Goal: Task Accomplishment & Management: Manage account settings

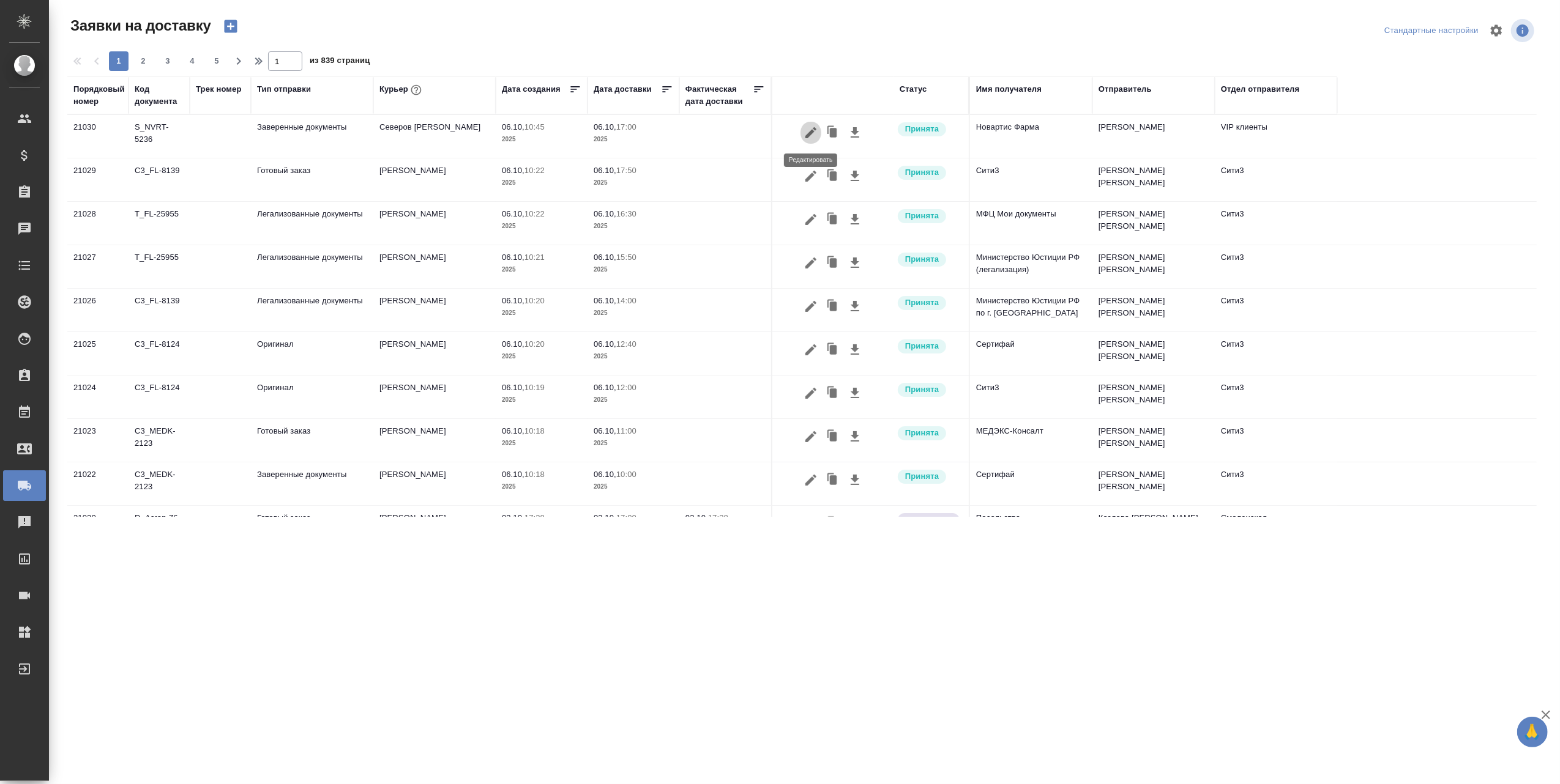
click at [813, 133] on icon "button" at bounding box center [811, 132] width 11 height 11
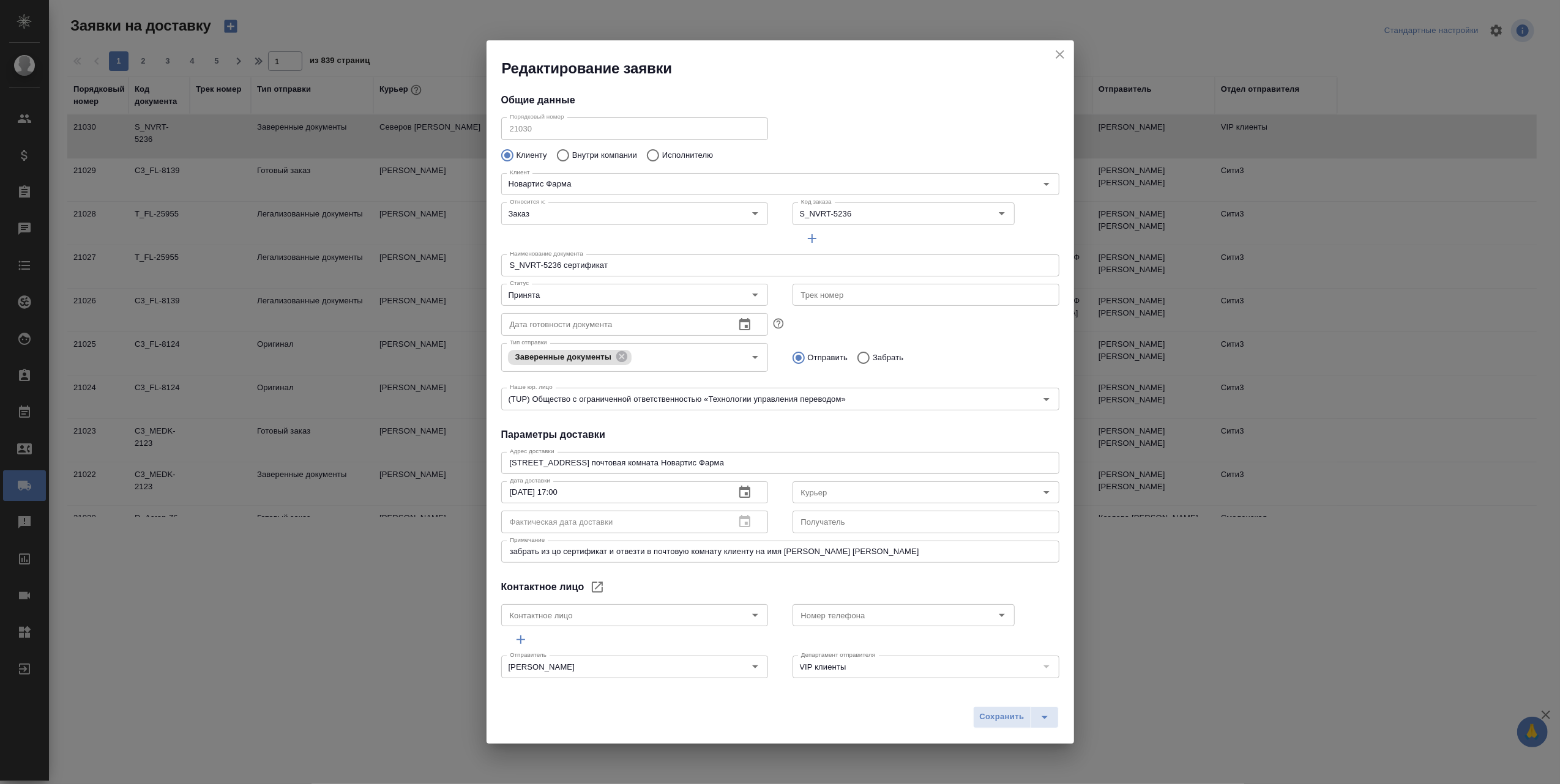
type input "Северов [PERSON_NAME]"
type input "[PERSON_NAME]"
type input "[PHONE_NUMBER]"
click at [753, 295] on icon "Open" at bounding box center [755, 295] width 6 height 3
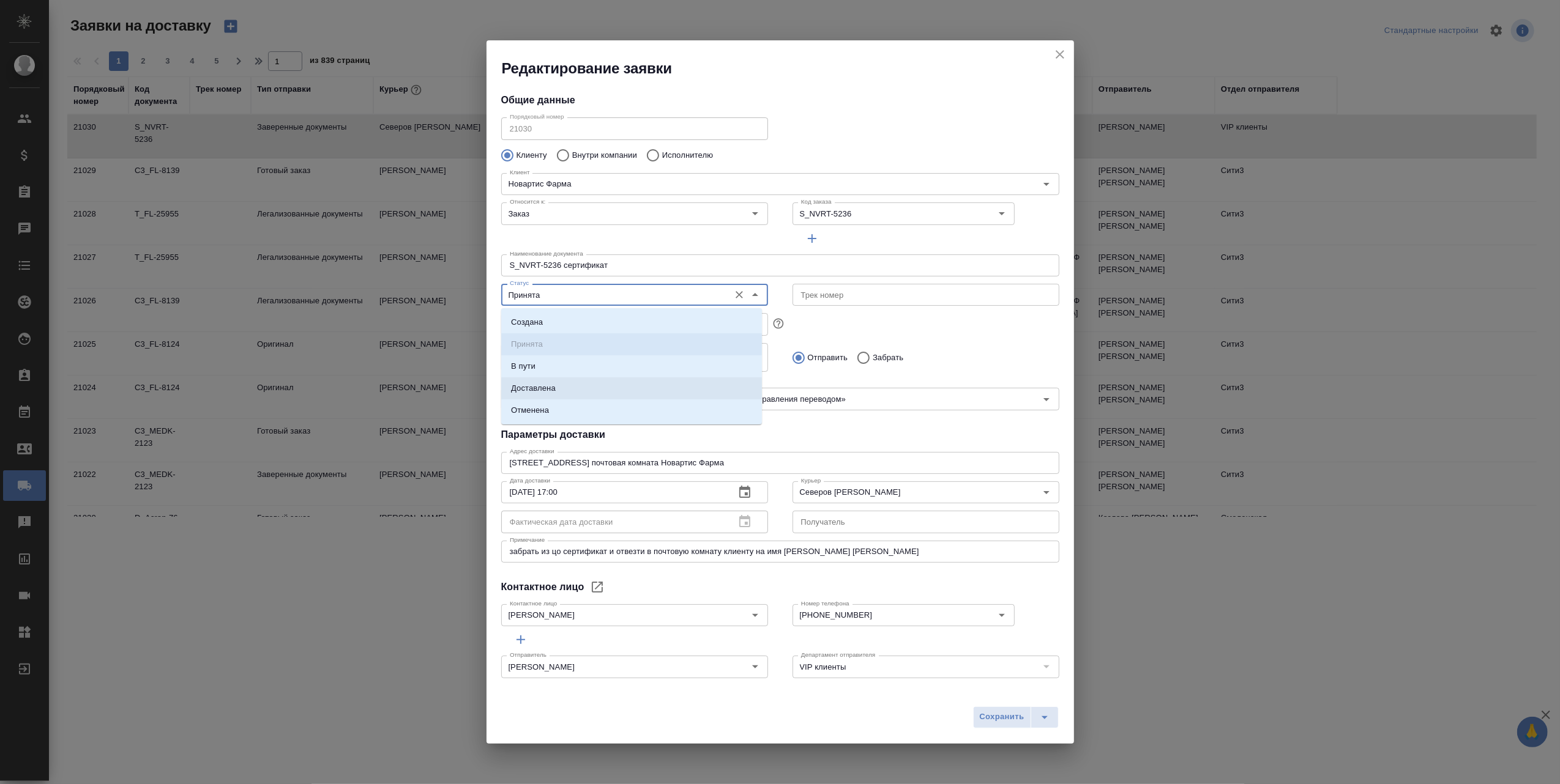
click at [564, 385] on li "Доставлена" at bounding box center [632, 389] width 261 height 22
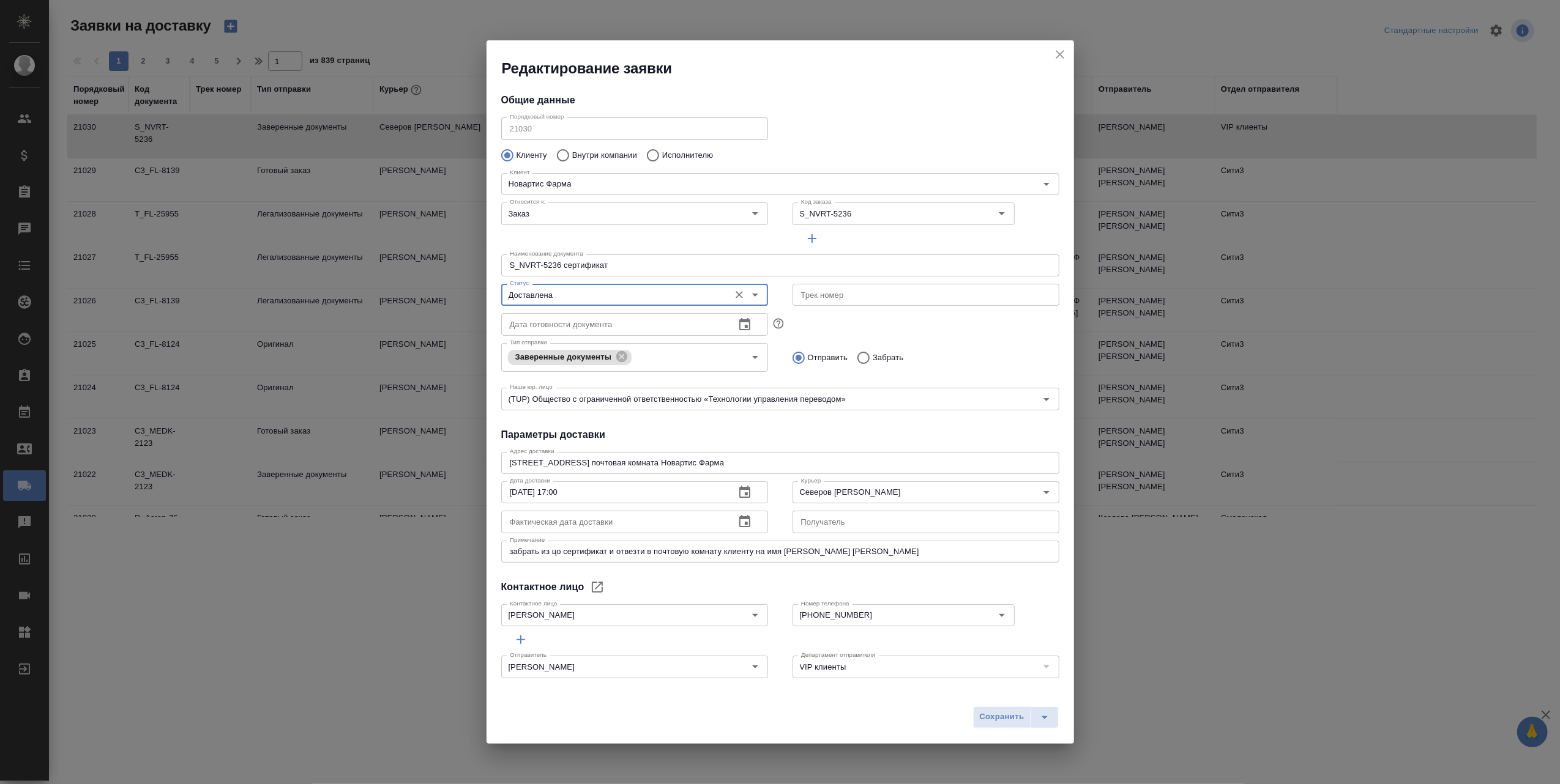
type input "Доставлена"
click at [738, 521] on icon "button" at bounding box center [745, 521] width 15 height 15
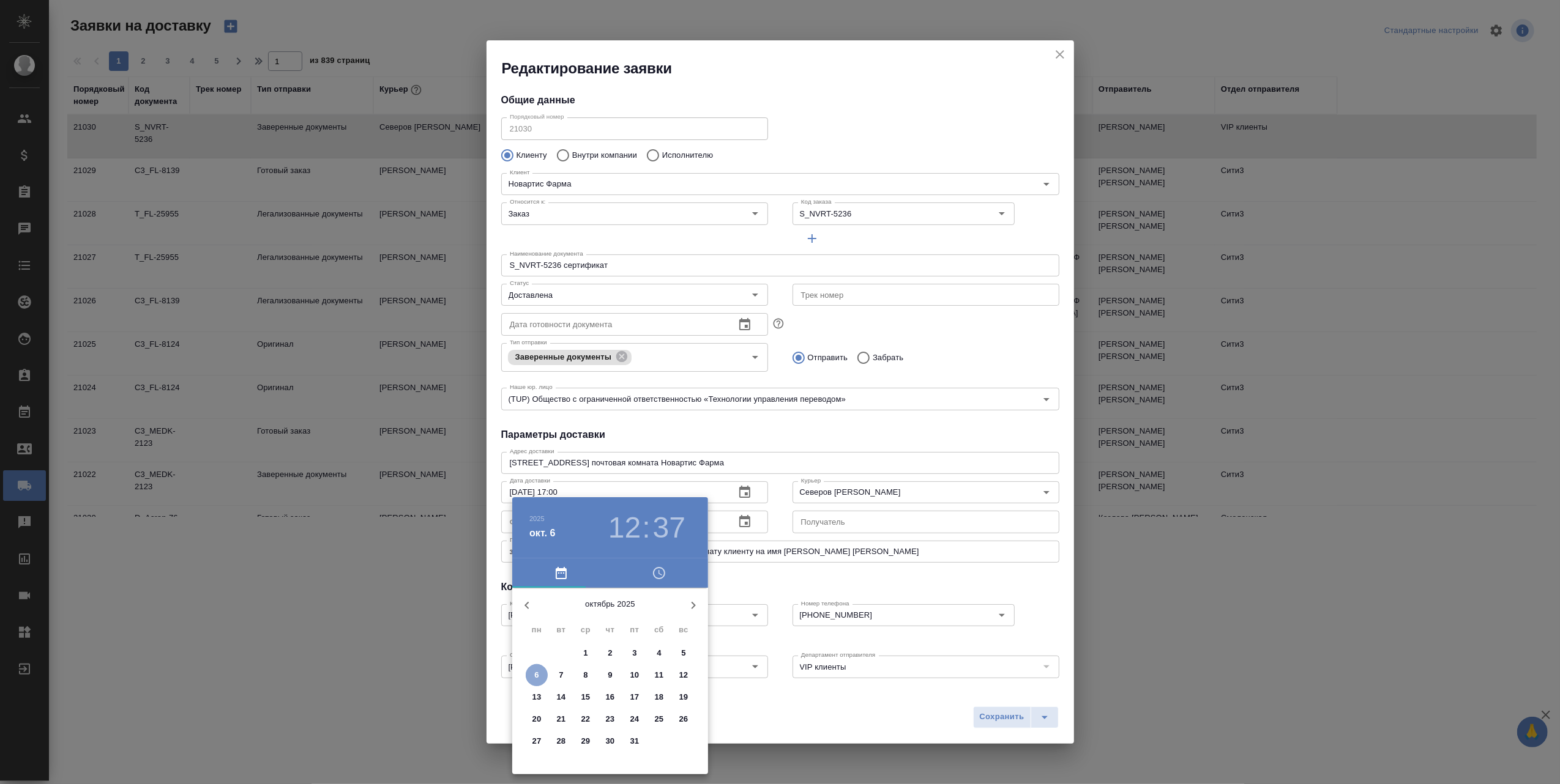
click at [535, 674] on p "6" at bounding box center [536, 676] width 4 height 12
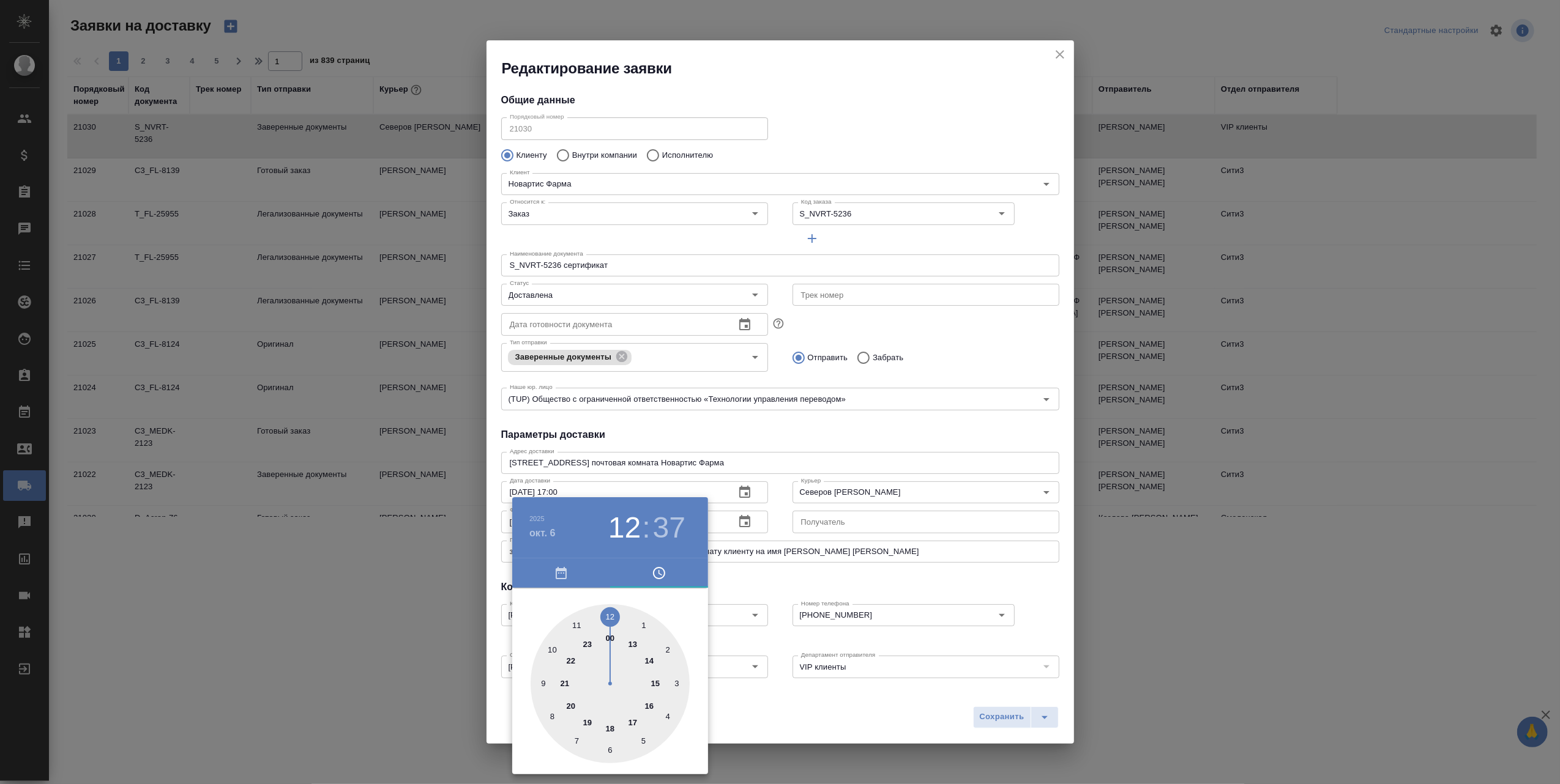
click at [611, 617] on div at bounding box center [610, 684] width 159 height 159
type input "[DATE] 12:00"
drag, startPoint x: 562, startPoint y: 734, endPoint x: 610, endPoint y: 612, distance: 131.1
click at [610, 612] on div at bounding box center [610, 684] width 159 height 159
click at [826, 714] on div at bounding box center [780, 392] width 1560 height 784
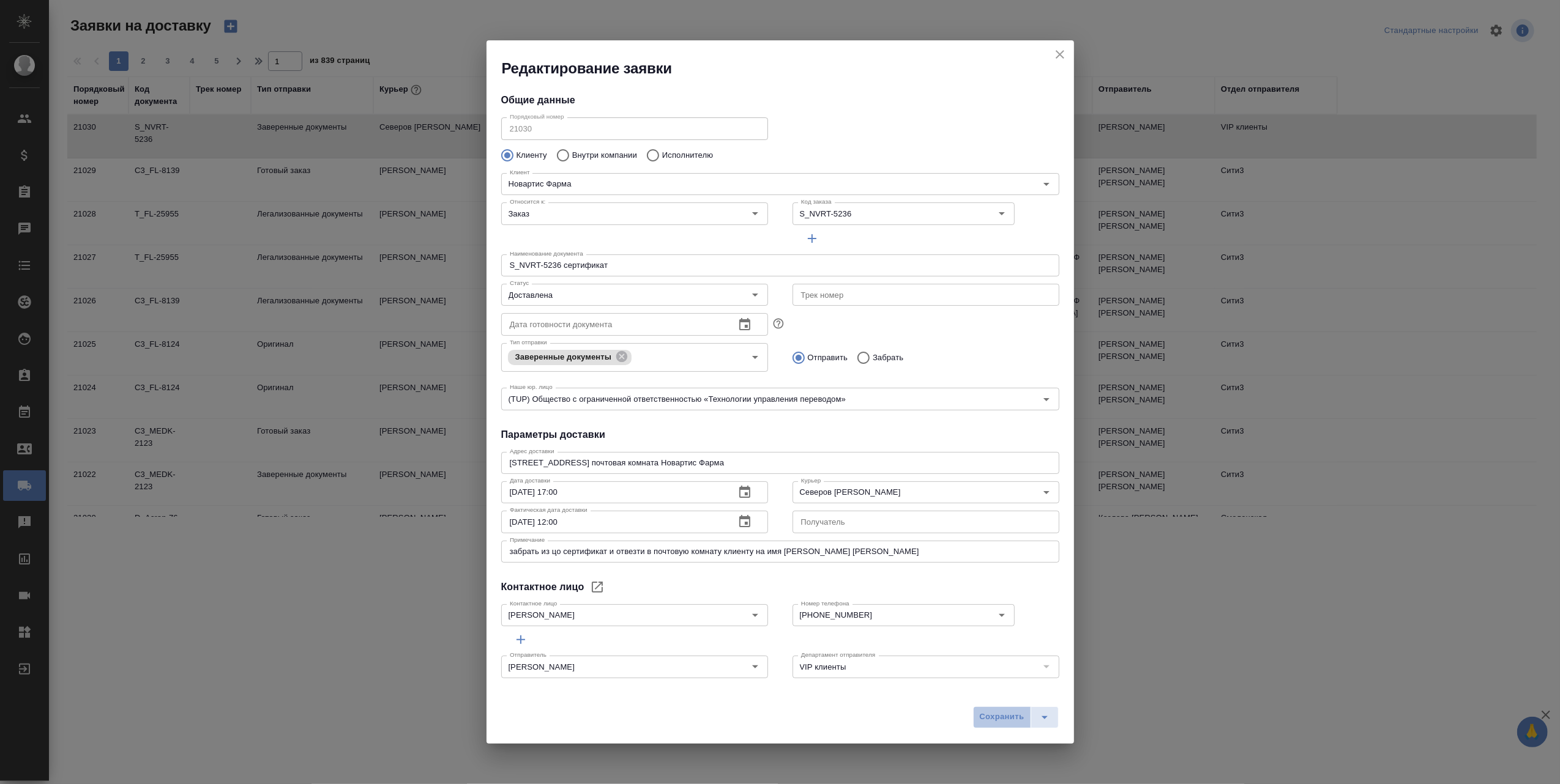
click at [989, 718] on span "Сохранить" at bounding box center [1002, 717] width 45 height 14
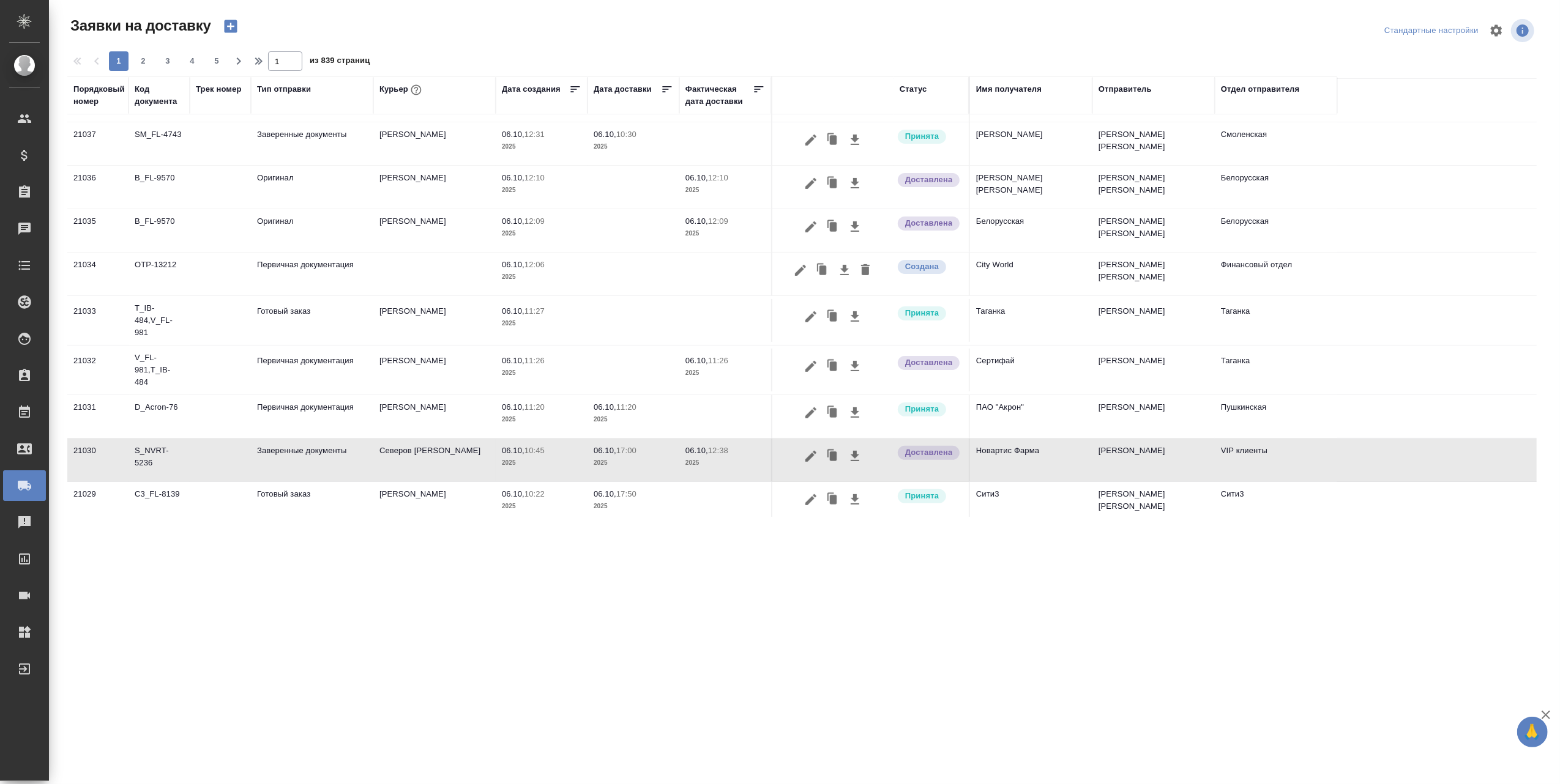
scroll to position [245, 0]
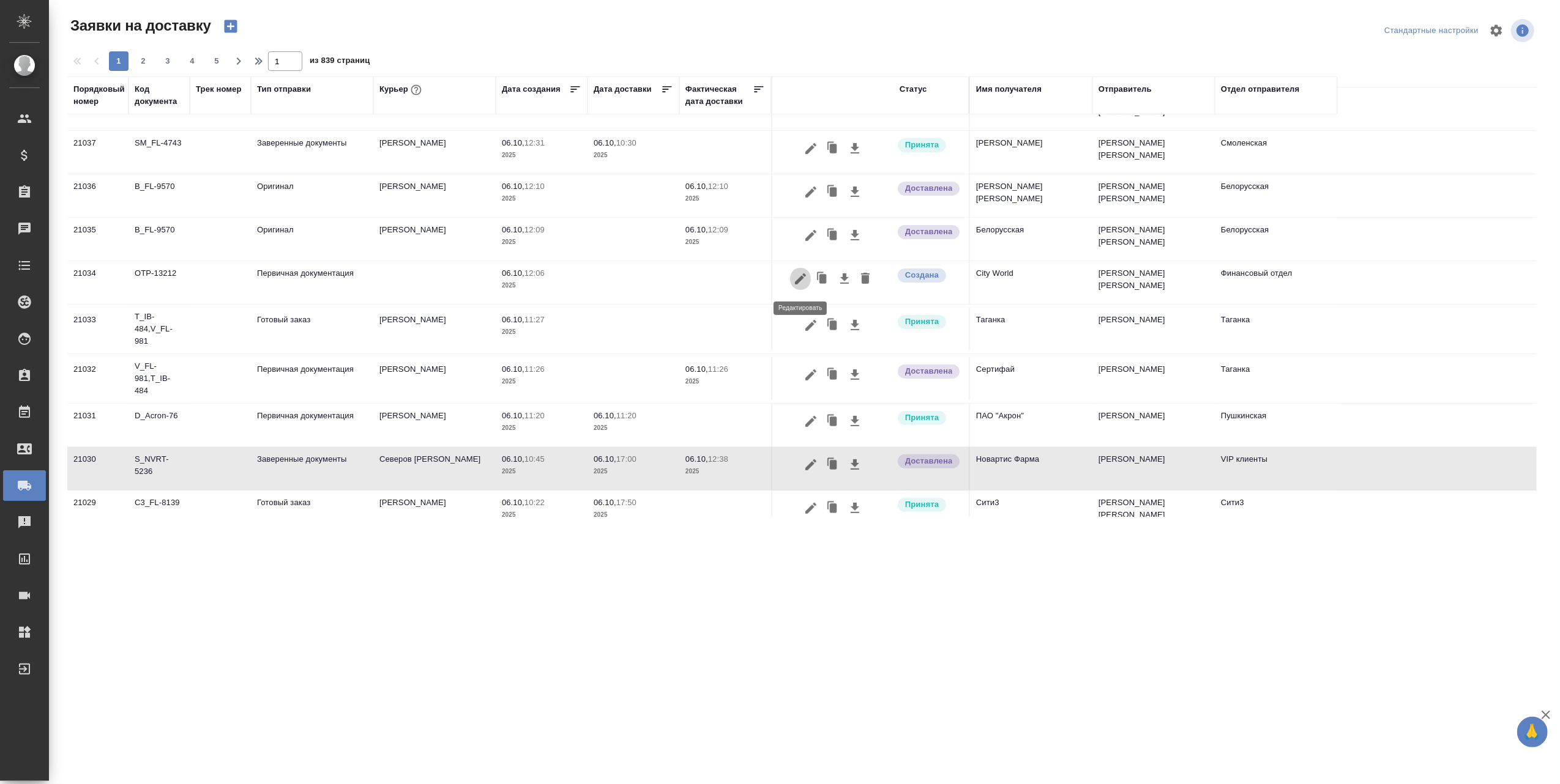
click at [799, 277] on icon "button" at bounding box center [800, 278] width 15 height 15
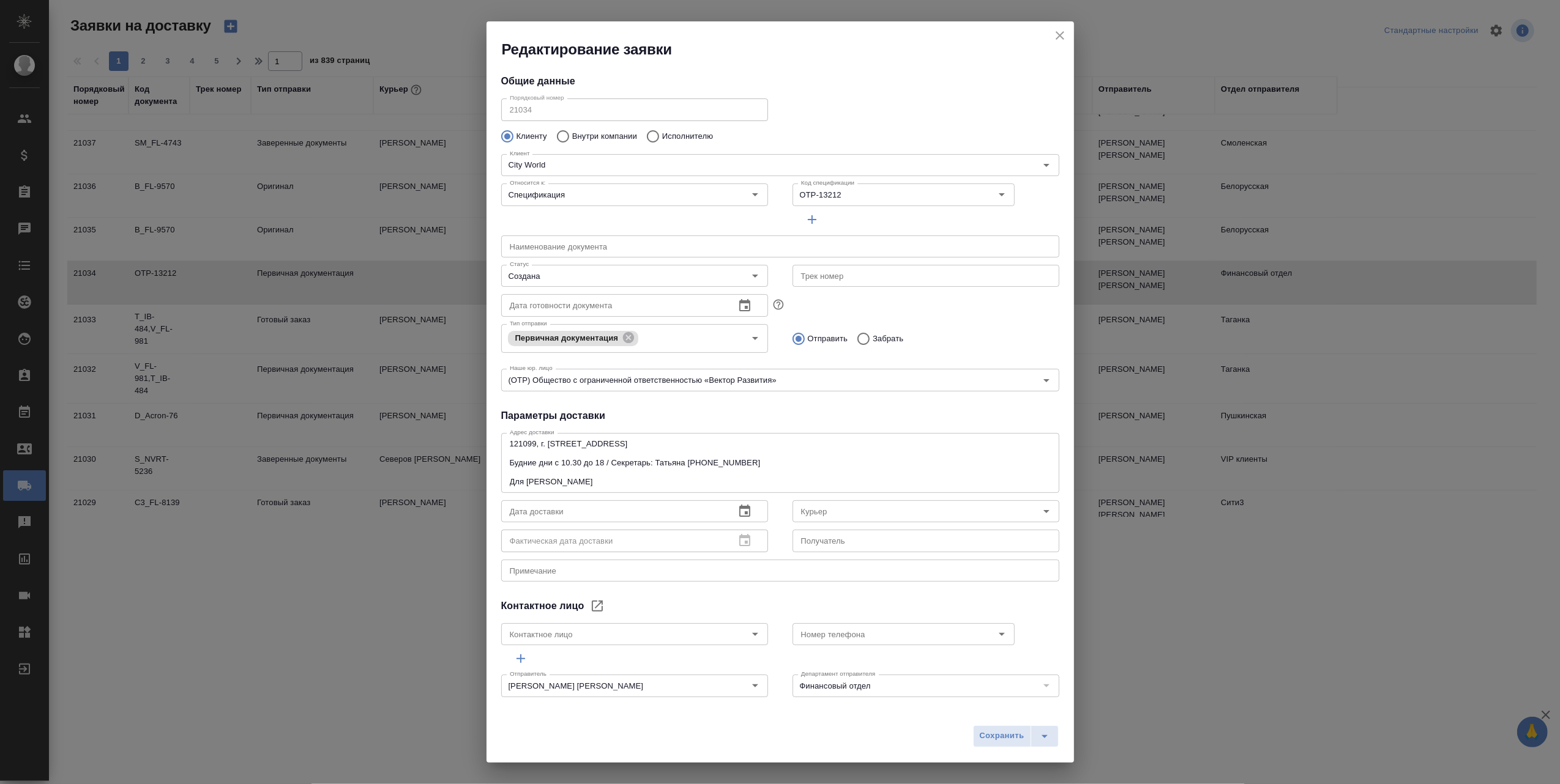
click at [1060, 33] on icon "close" at bounding box center [1060, 35] width 15 height 15
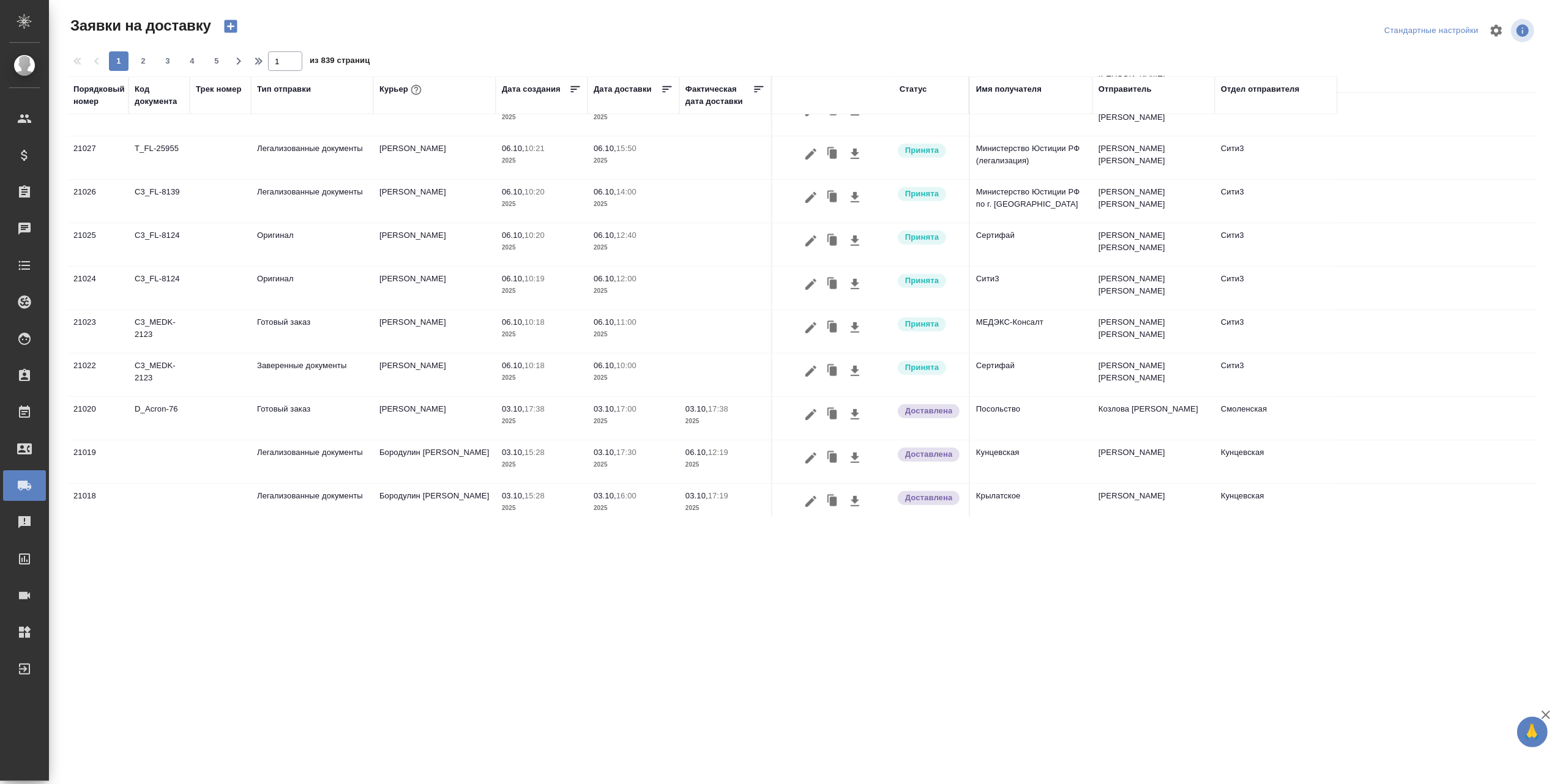
scroll to position [702, 0]
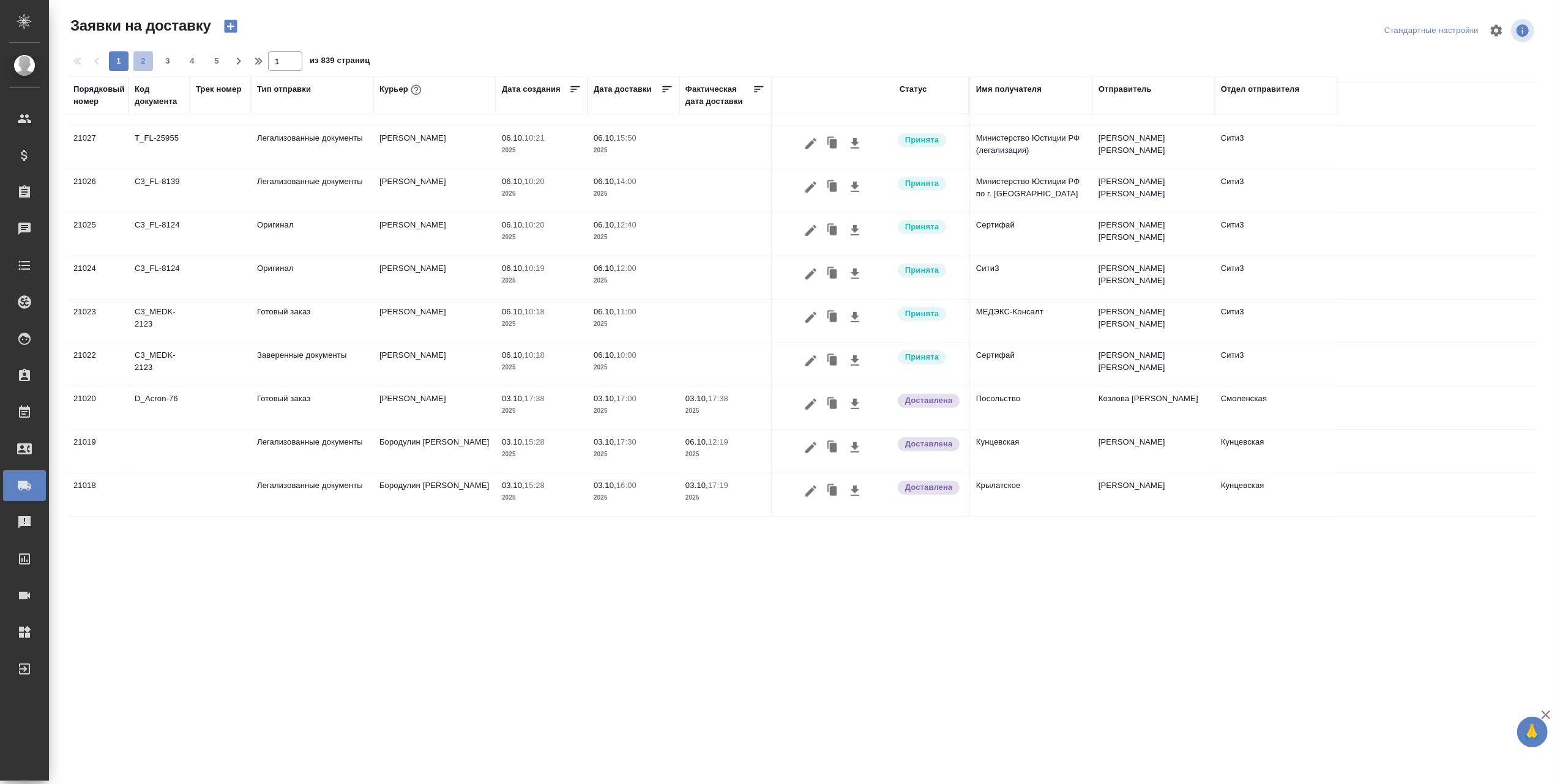
click at [135, 62] on span "2" at bounding box center [143, 61] width 20 height 12
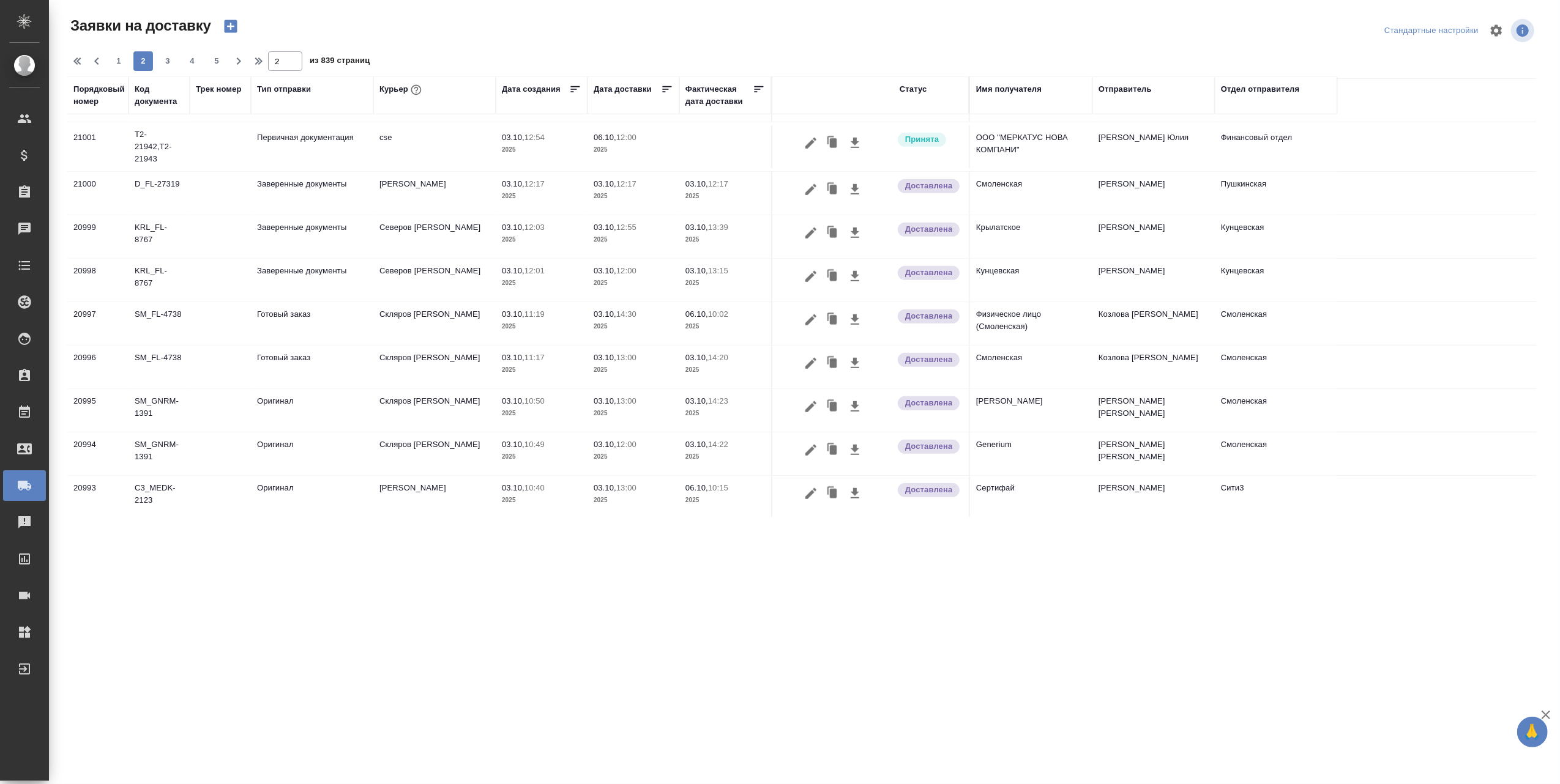
scroll to position [726, 0]
click at [168, 67] on span "3" at bounding box center [168, 61] width 20 height 12
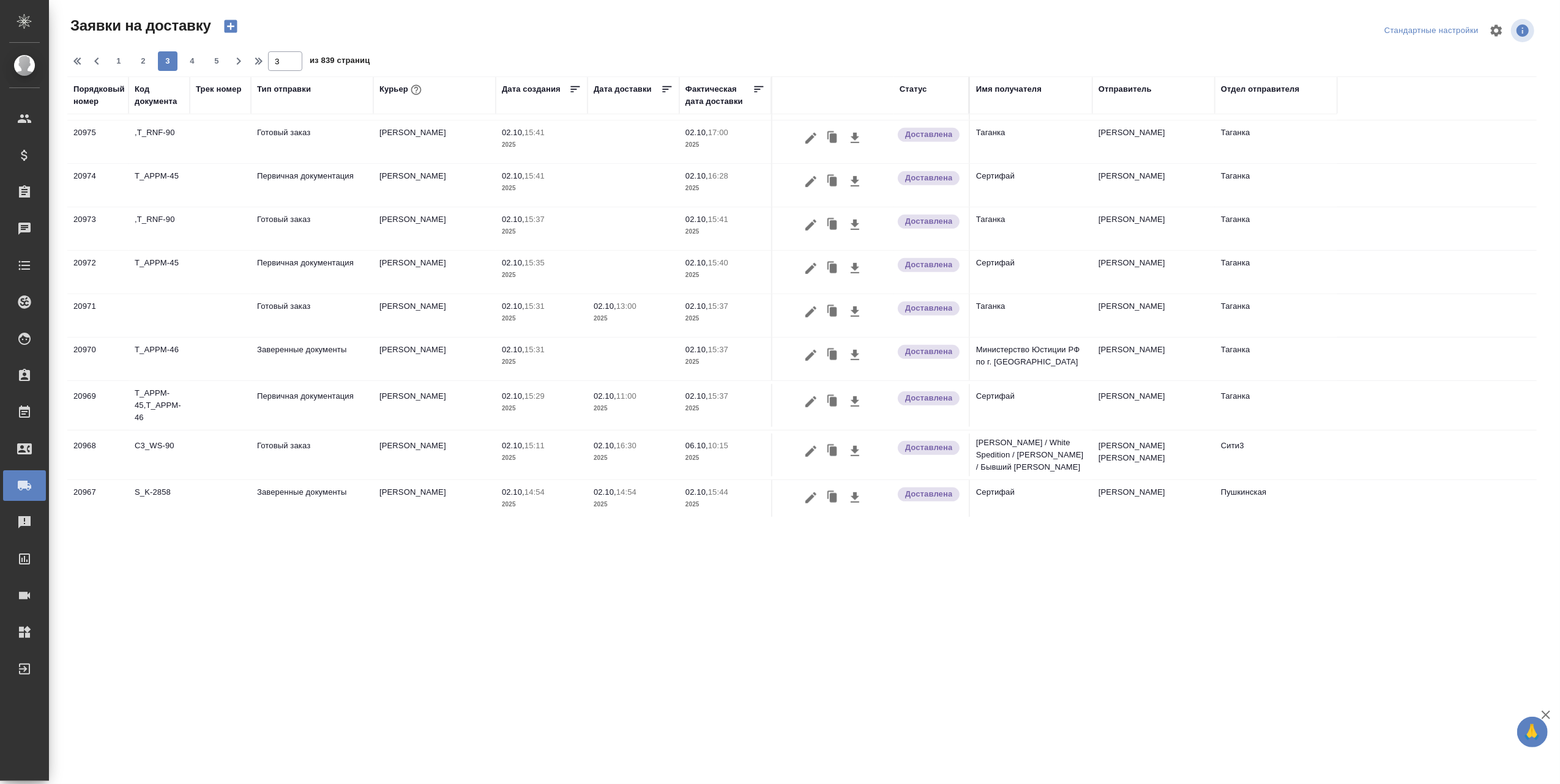
scroll to position [720, 0]
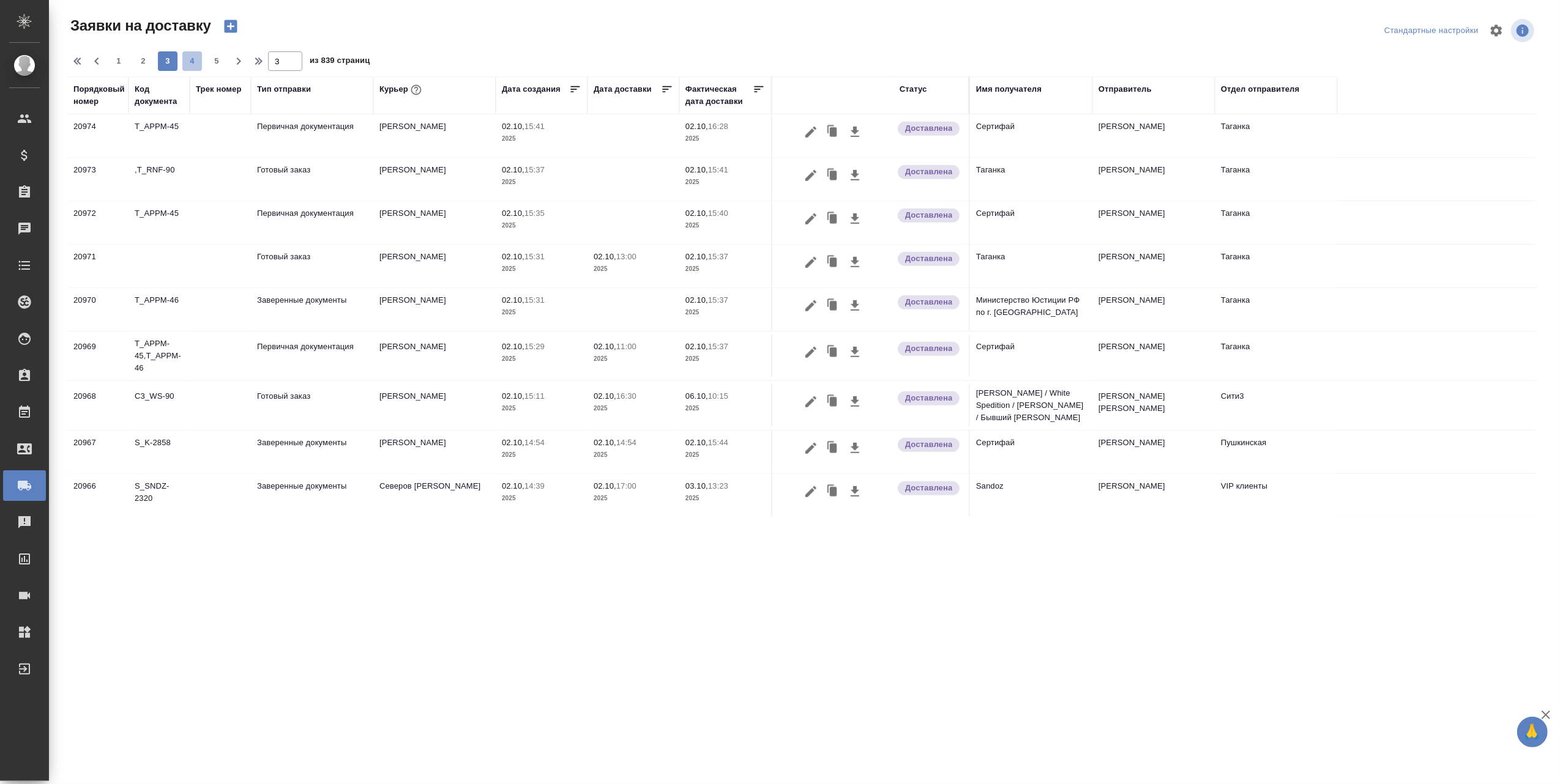
click at [189, 65] on span "4" at bounding box center [192, 61] width 20 height 12
type input "4"
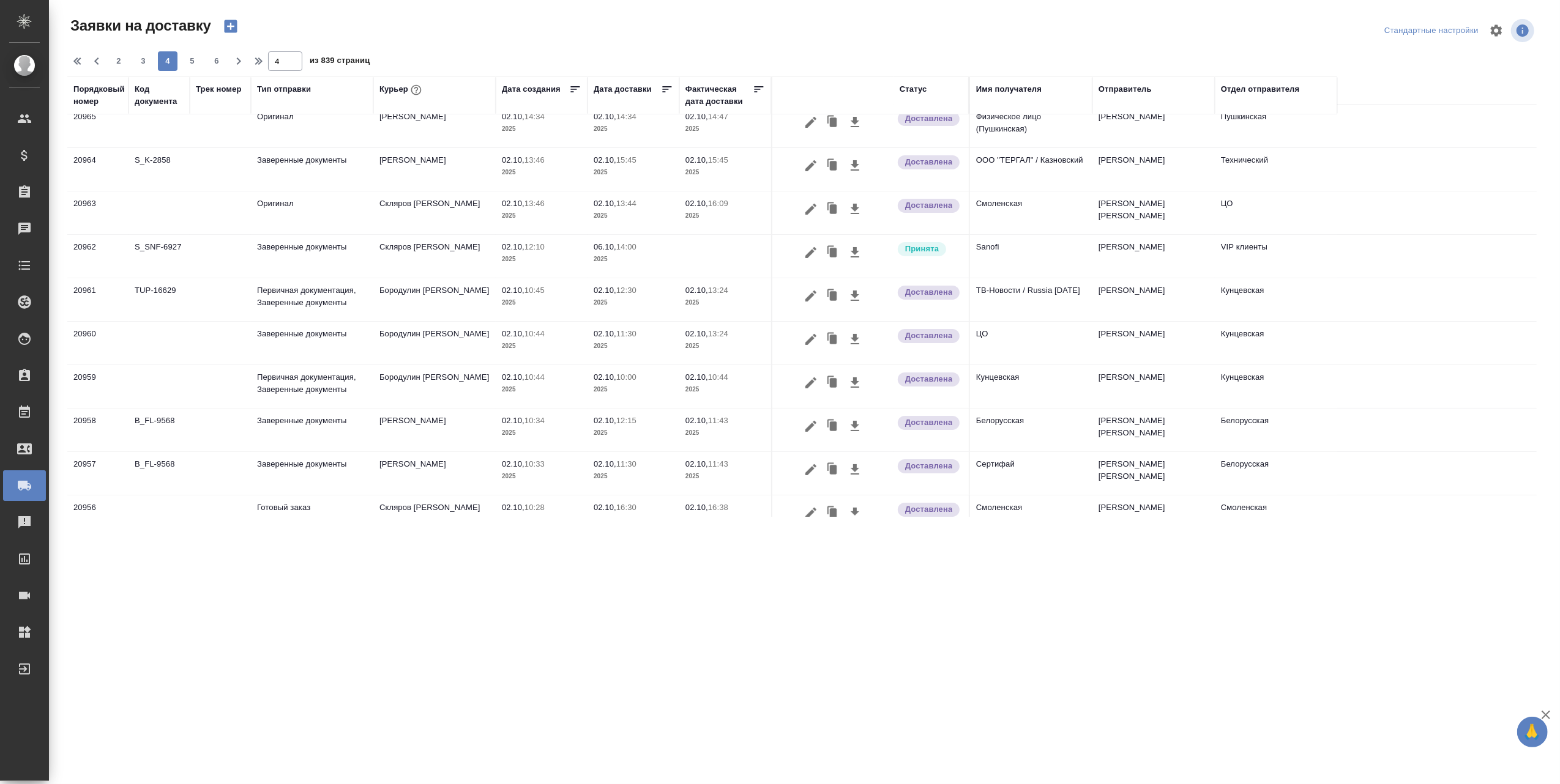
scroll to position [0, 0]
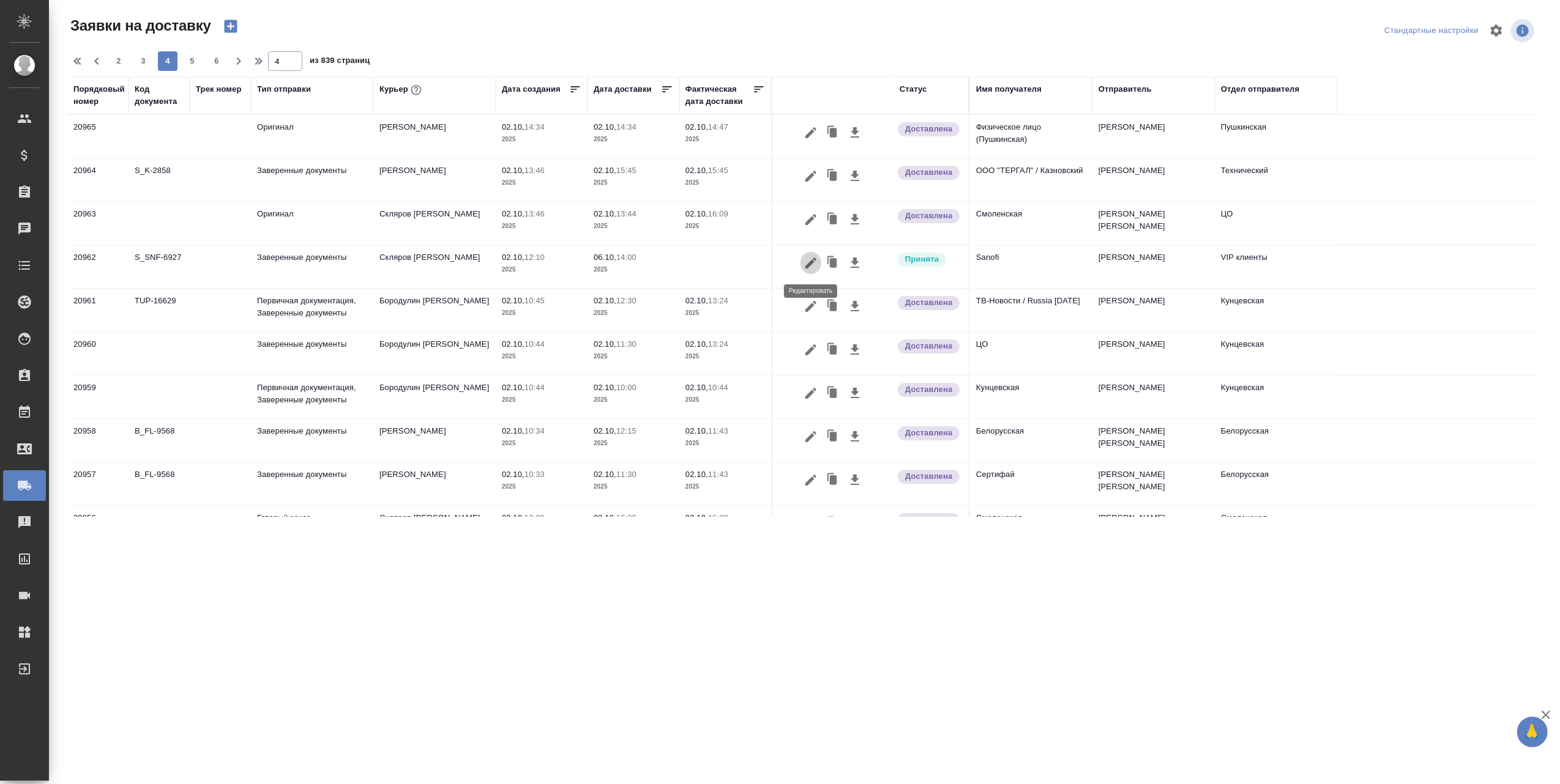
click at [806, 267] on icon "button" at bounding box center [811, 263] width 11 height 11
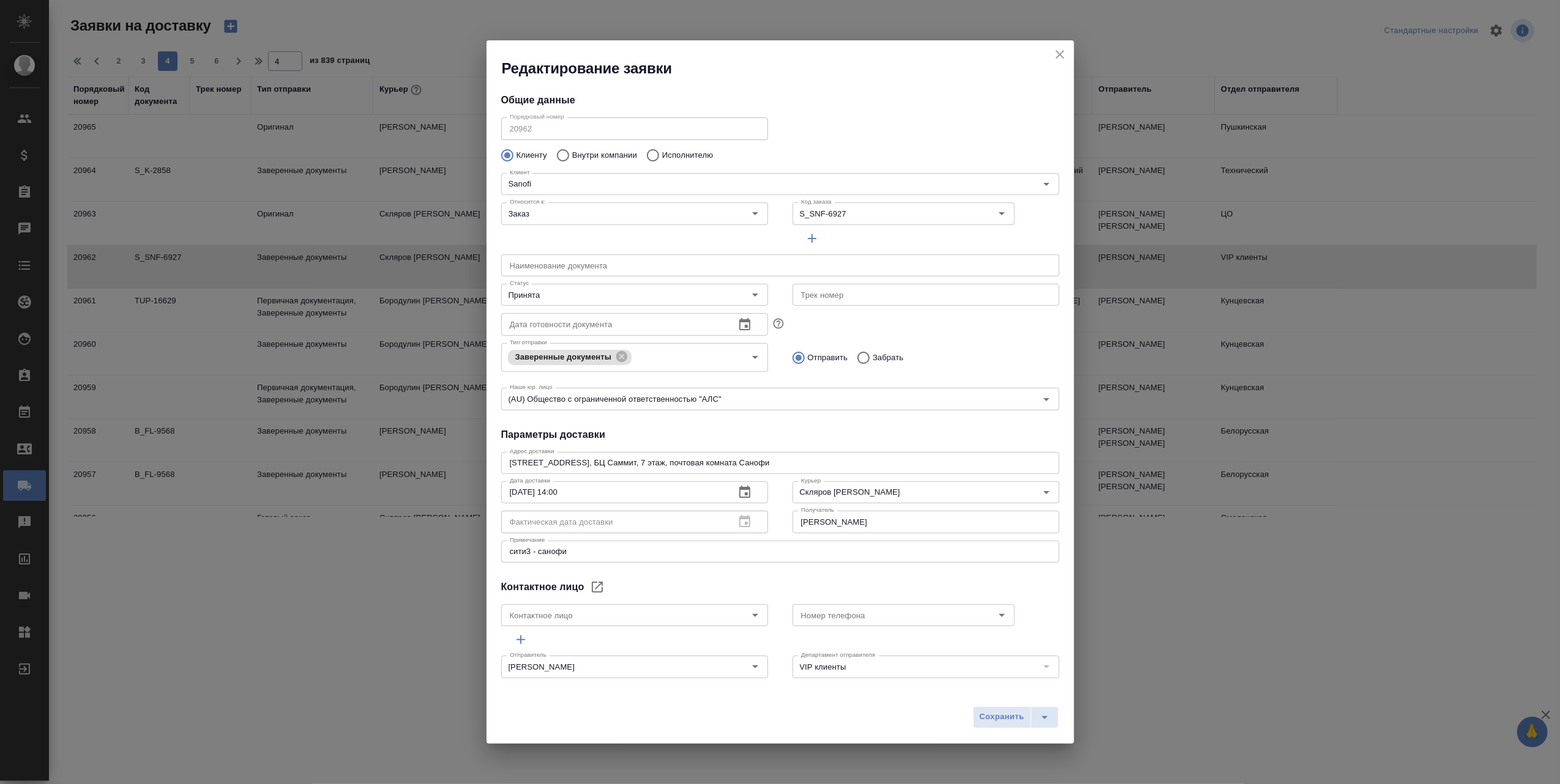
type input "[PERSON_NAME]"
click at [750, 294] on icon "Open" at bounding box center [755, 295] width 15 height 15
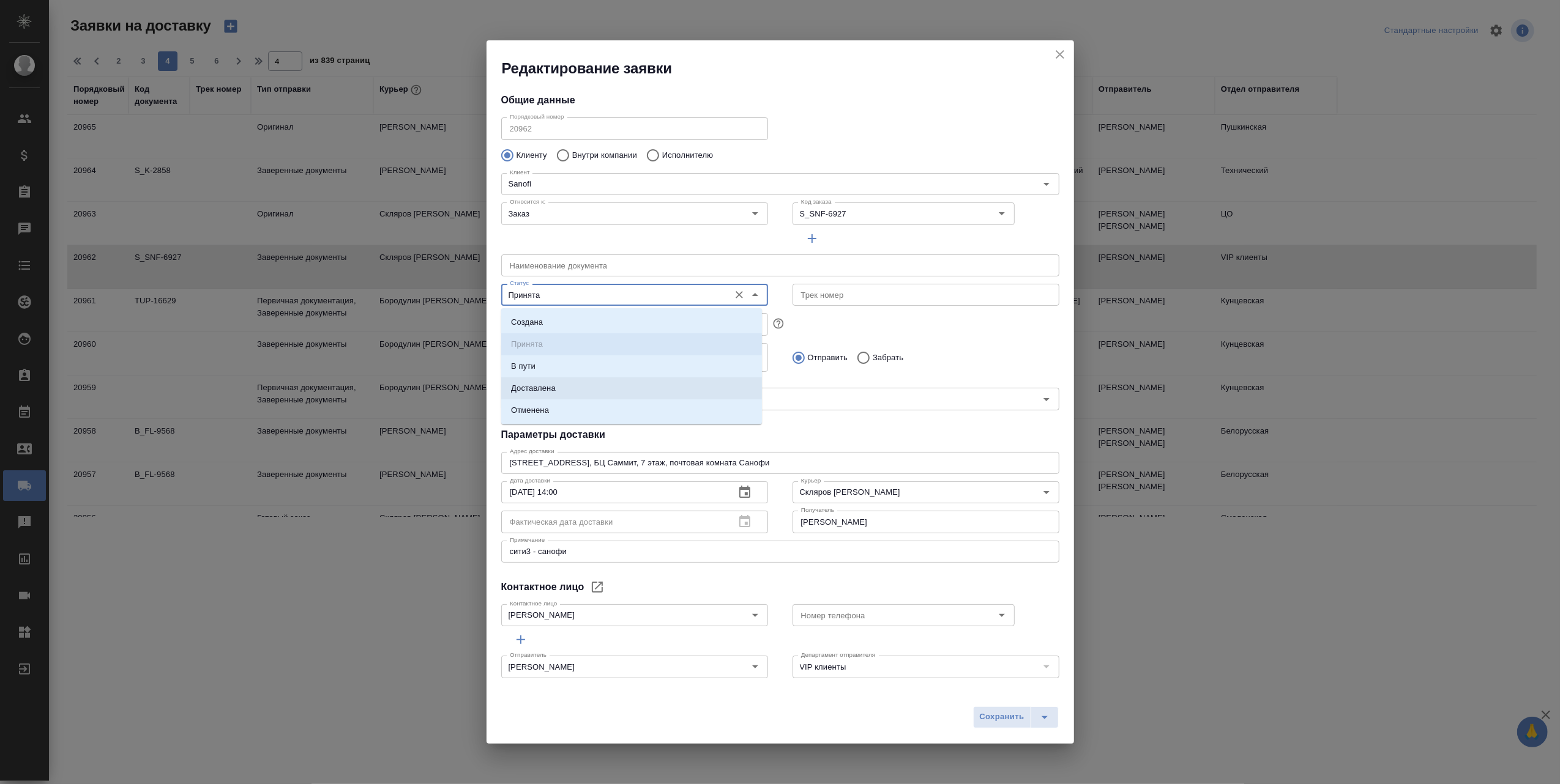
click at [634, 391] on li "Доставлена" at bounding box center [632, 389] width 261 height 22
type input "Доставлена"
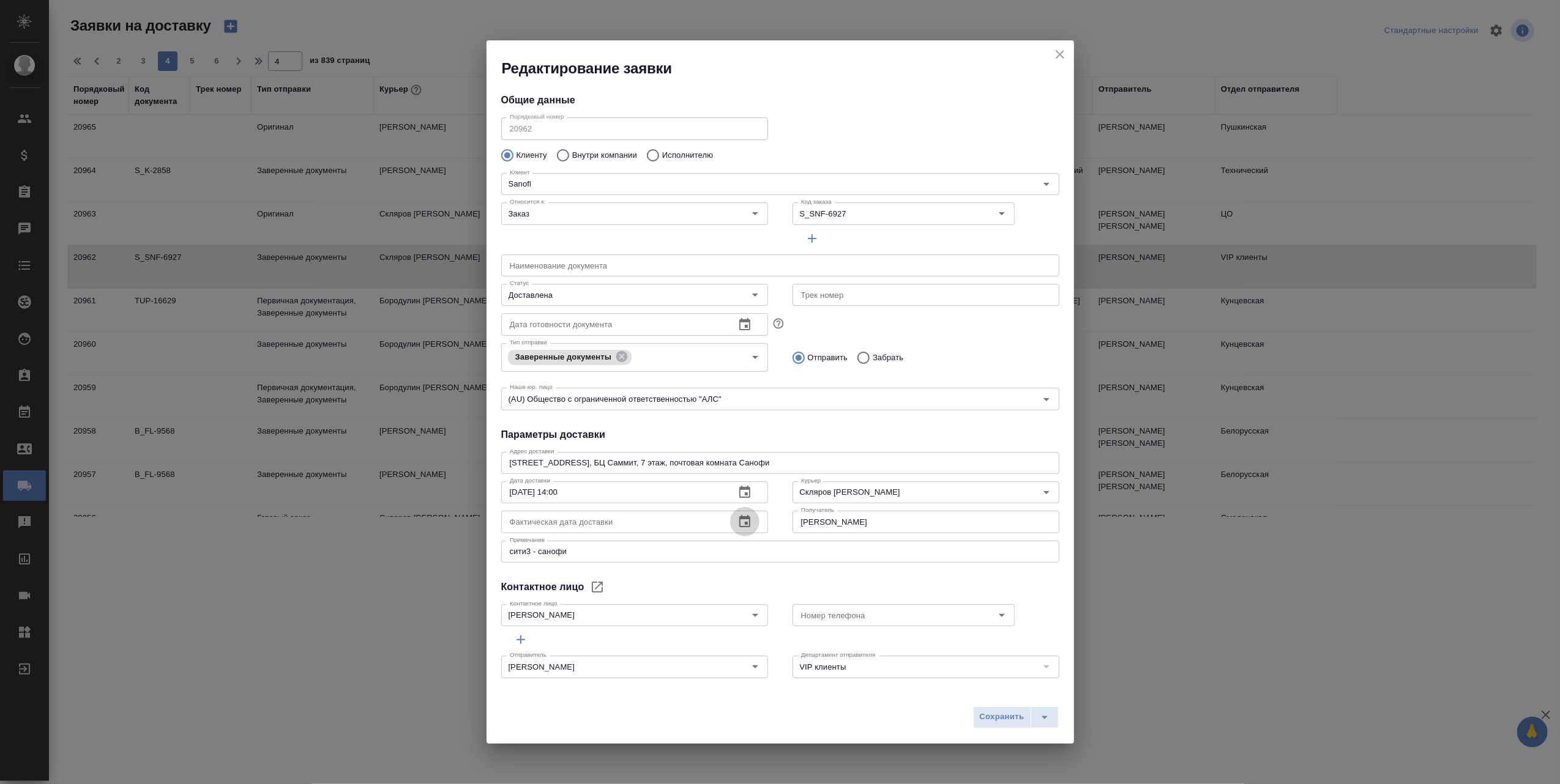
click at [740, 517] on icon "button" at bounding box center [745, 521] width 11 height 12
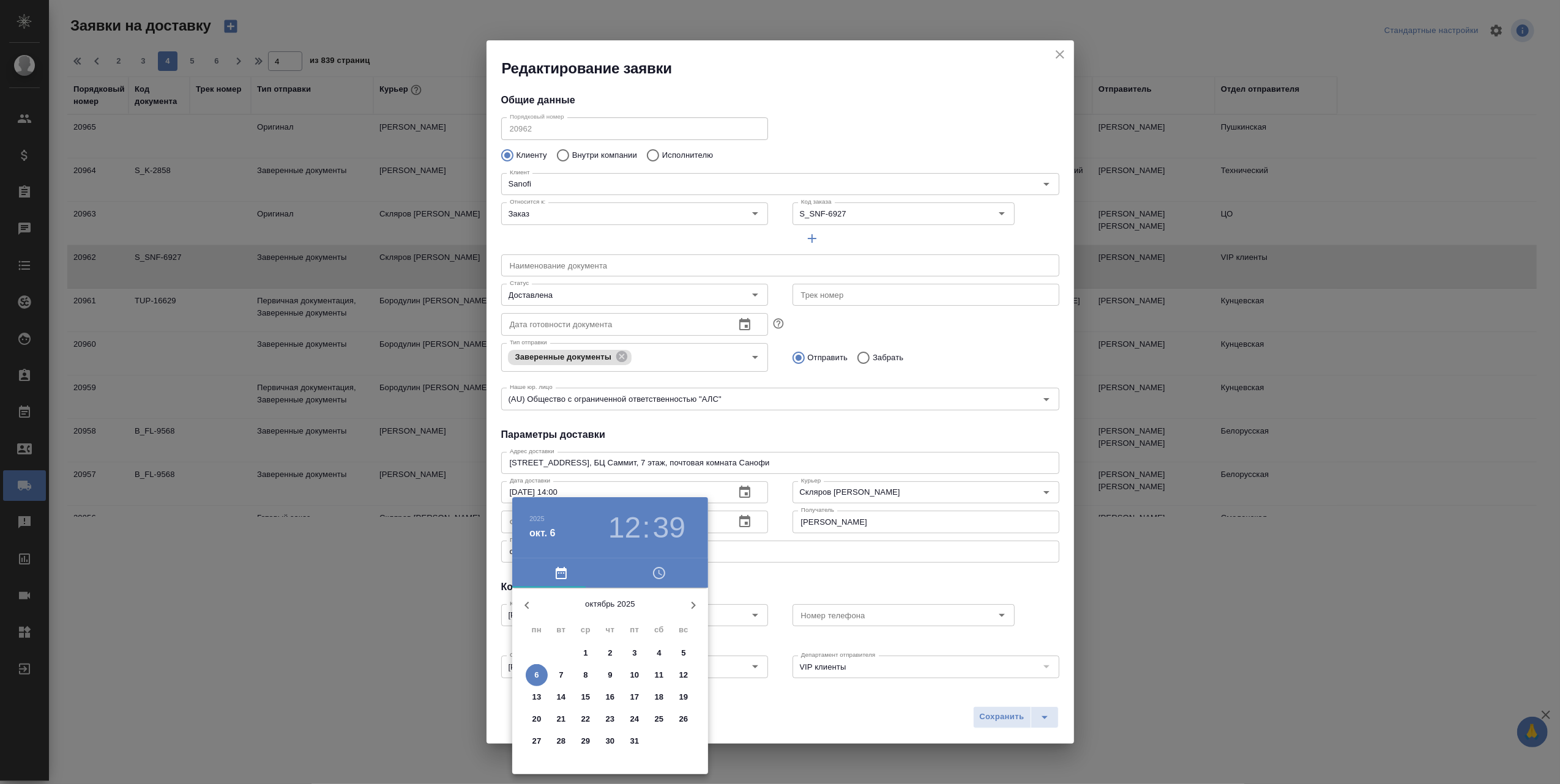
click at [538, 672] on p "6" at bounding box center [536, 676] width 4 height 12
type input "[DATE] 12:39"
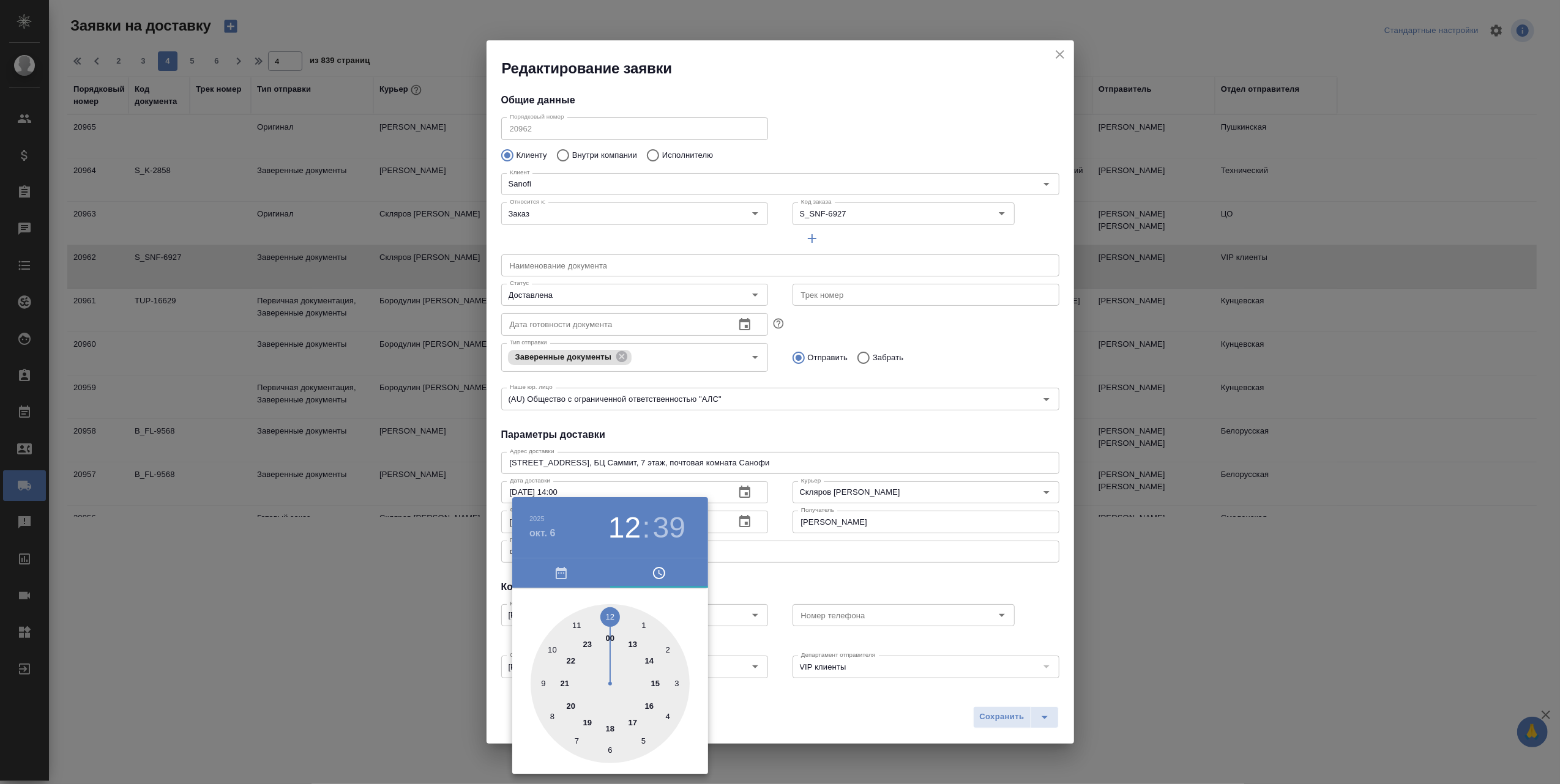
click at [813, 733] on div at bounding box center [780, 392] width 1560 height 784
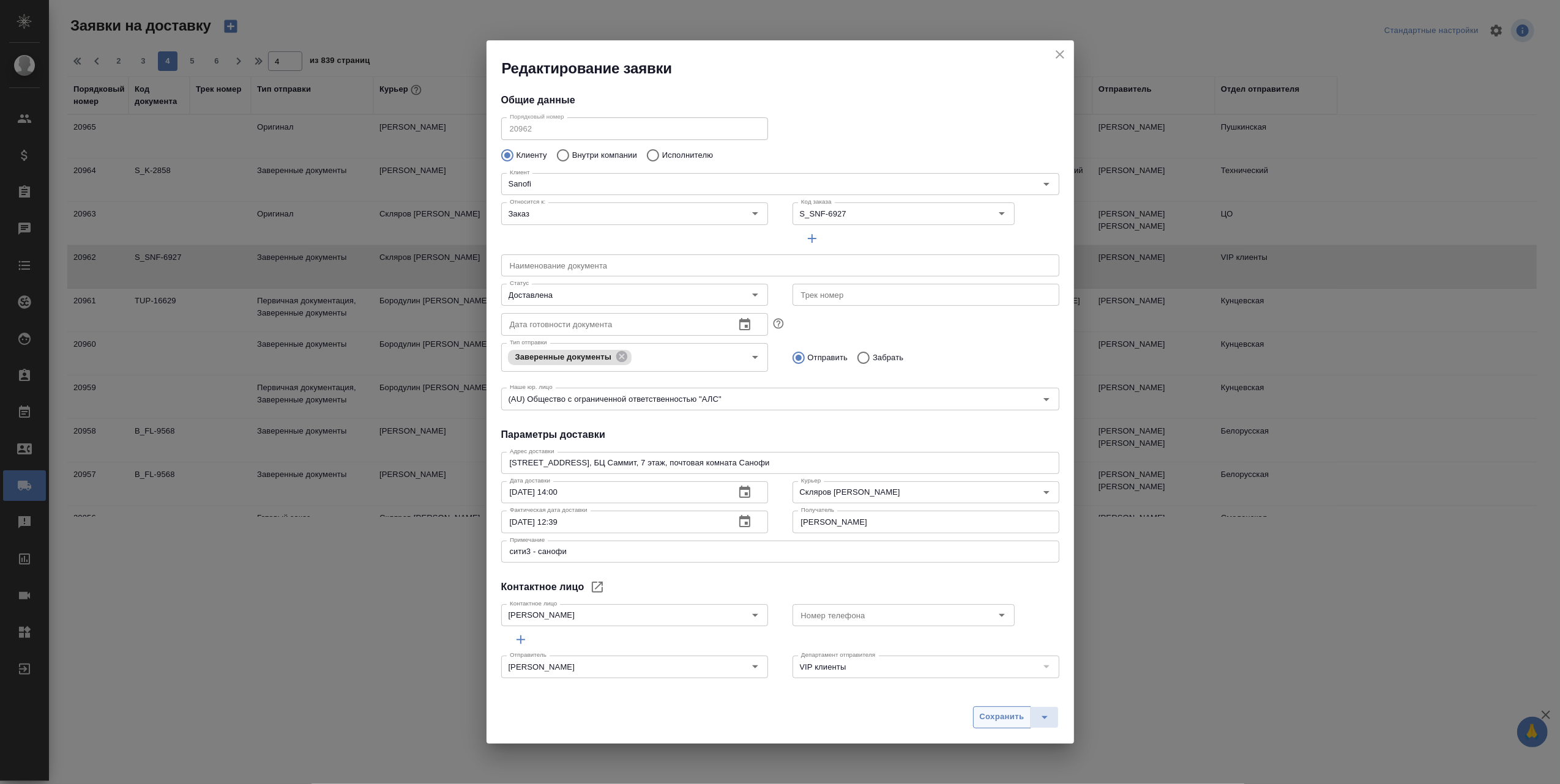
click at [991, 710] on span "Сохранить" at bounding box center [1002, 717] width 45 height 14
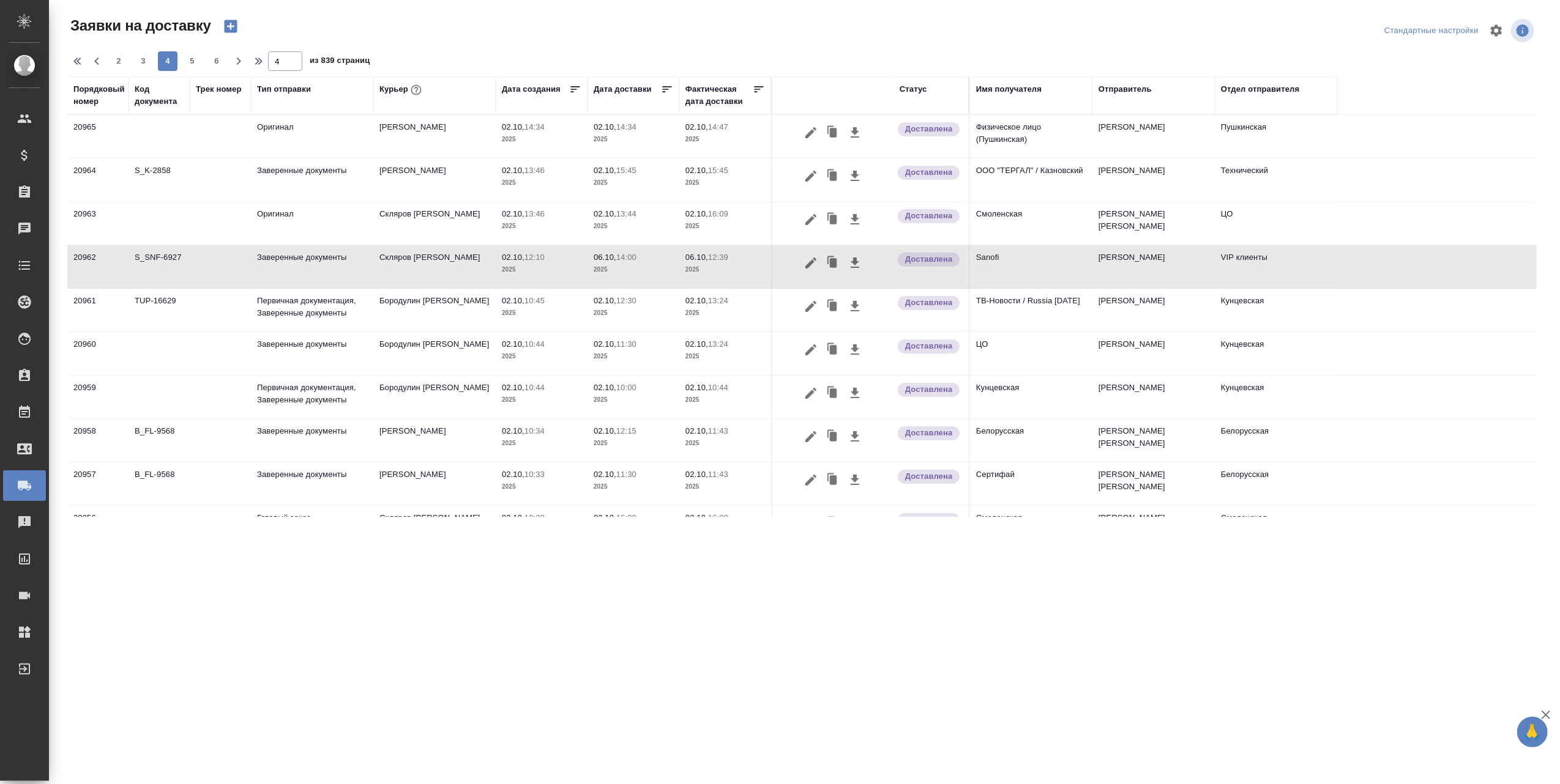
click at [442, 100] on div "Курьер" at bounding box center [435, 95] width 110 height 25
click at [386, 90] on div "Курьер" at bounding box center [402, 89] width 45 height 16
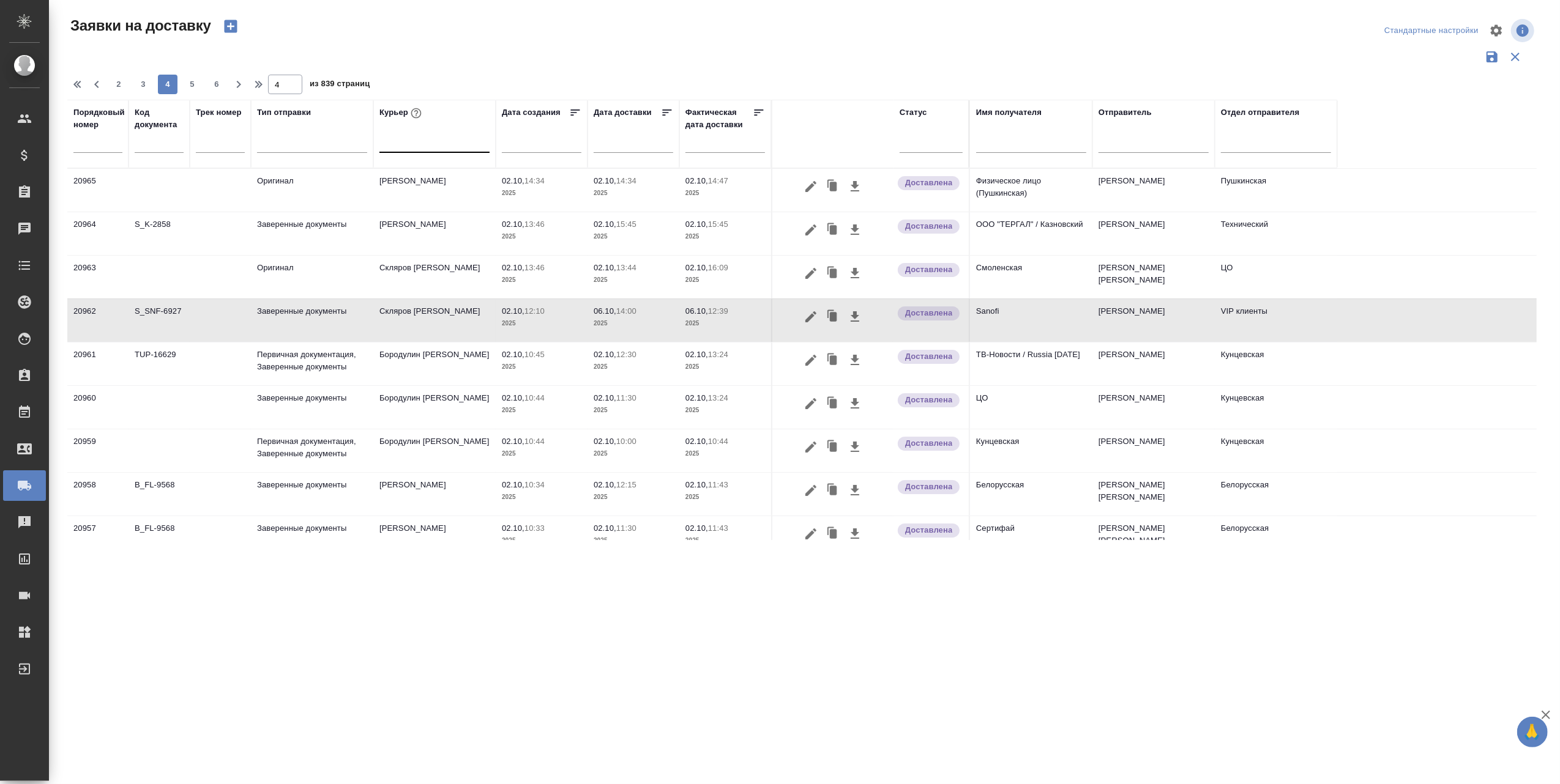
click at [422, 140] on div at bounding box center [435, 140] width 110 height 18
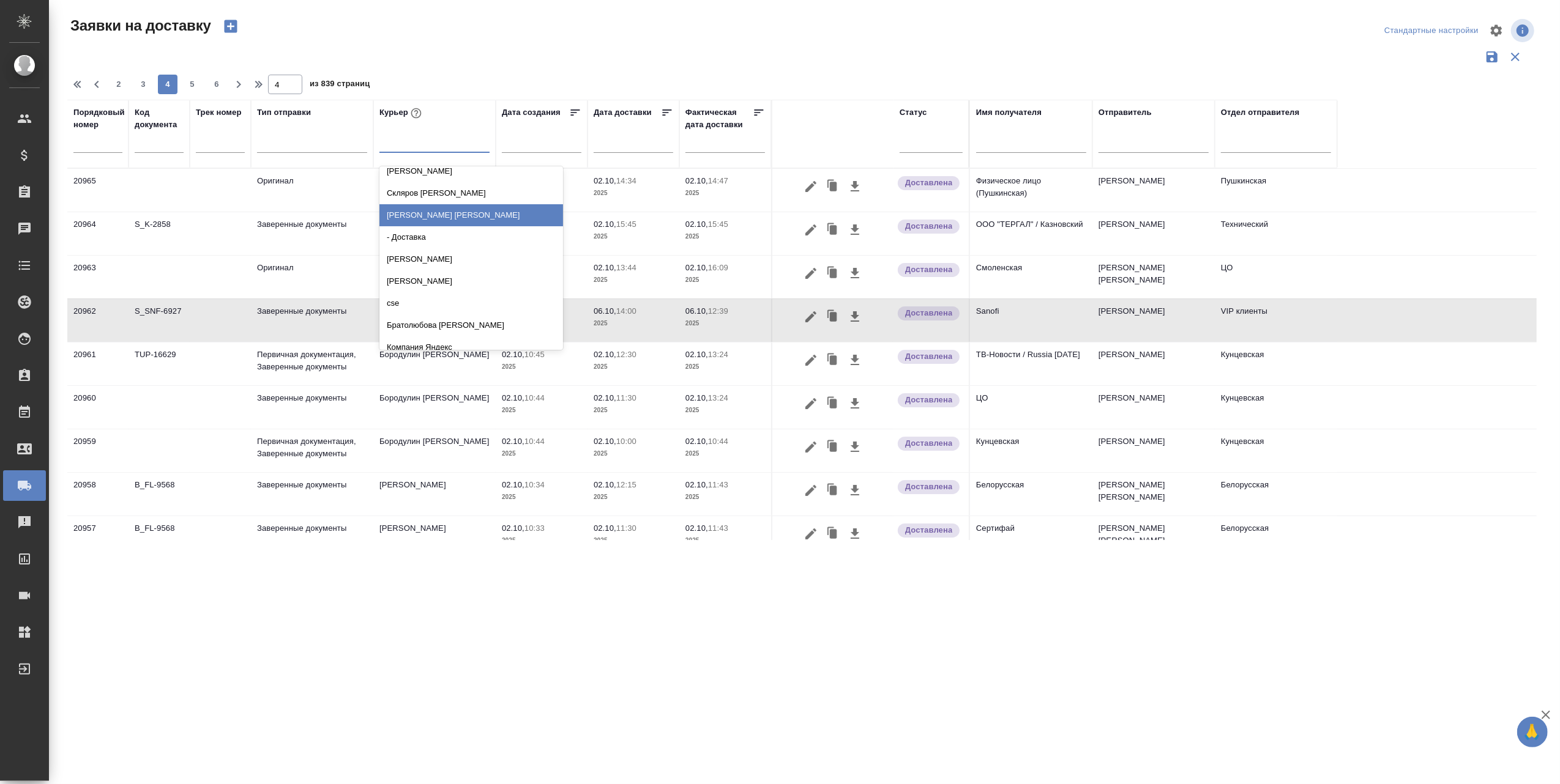
scroll to position [245, 0]
click at [399, 221] on div "cse" at bounding box center [472, 222] width 184 height 22
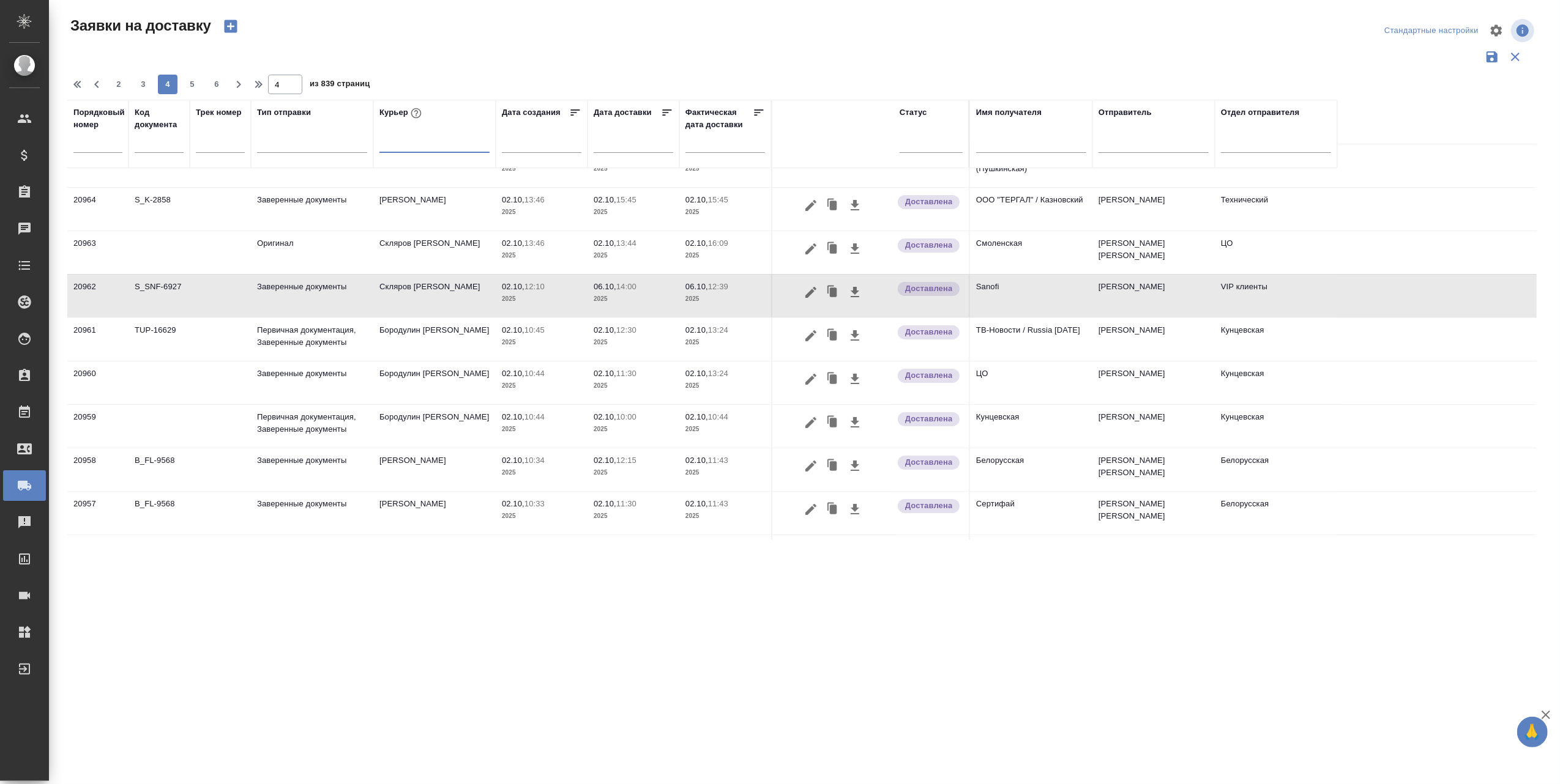
scroll to position [0, 0]
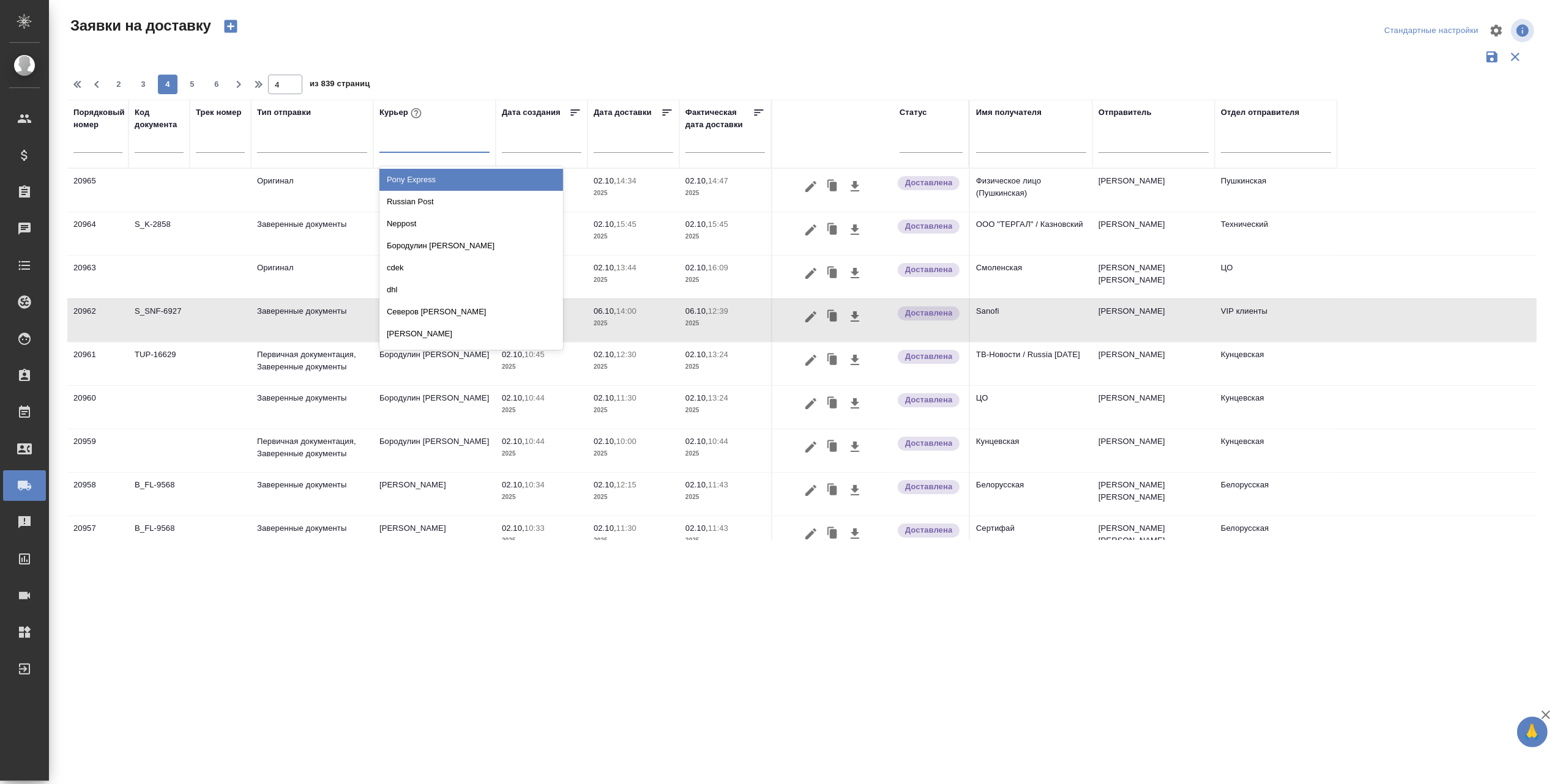
click at [427, 135] on div at bounding box center [435, 140] width 110 height 18
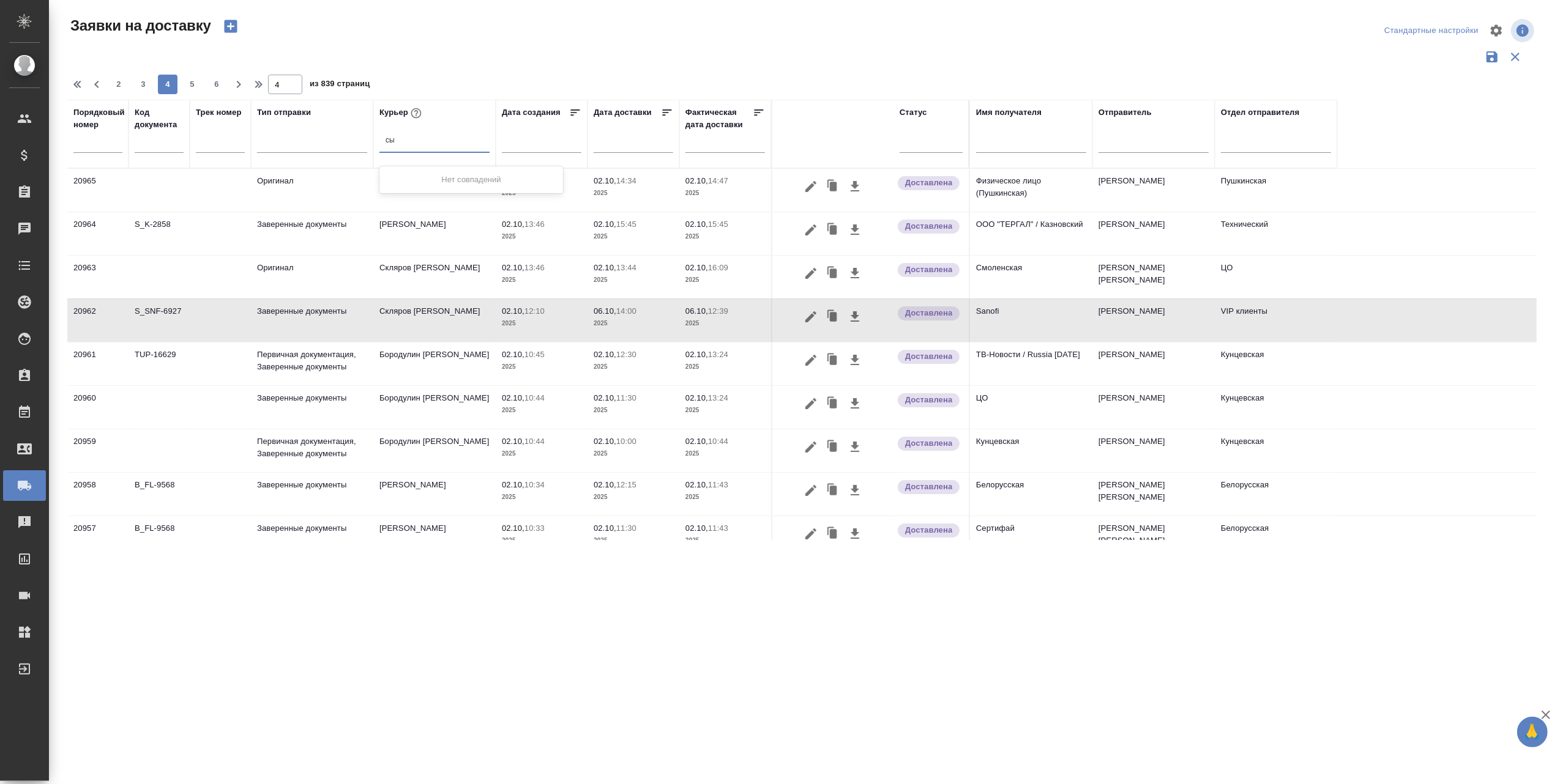
type input "с"
type input "cs"
click at [417, 179] on div "cse" at bounding box center [472, 180] width 184 height 22
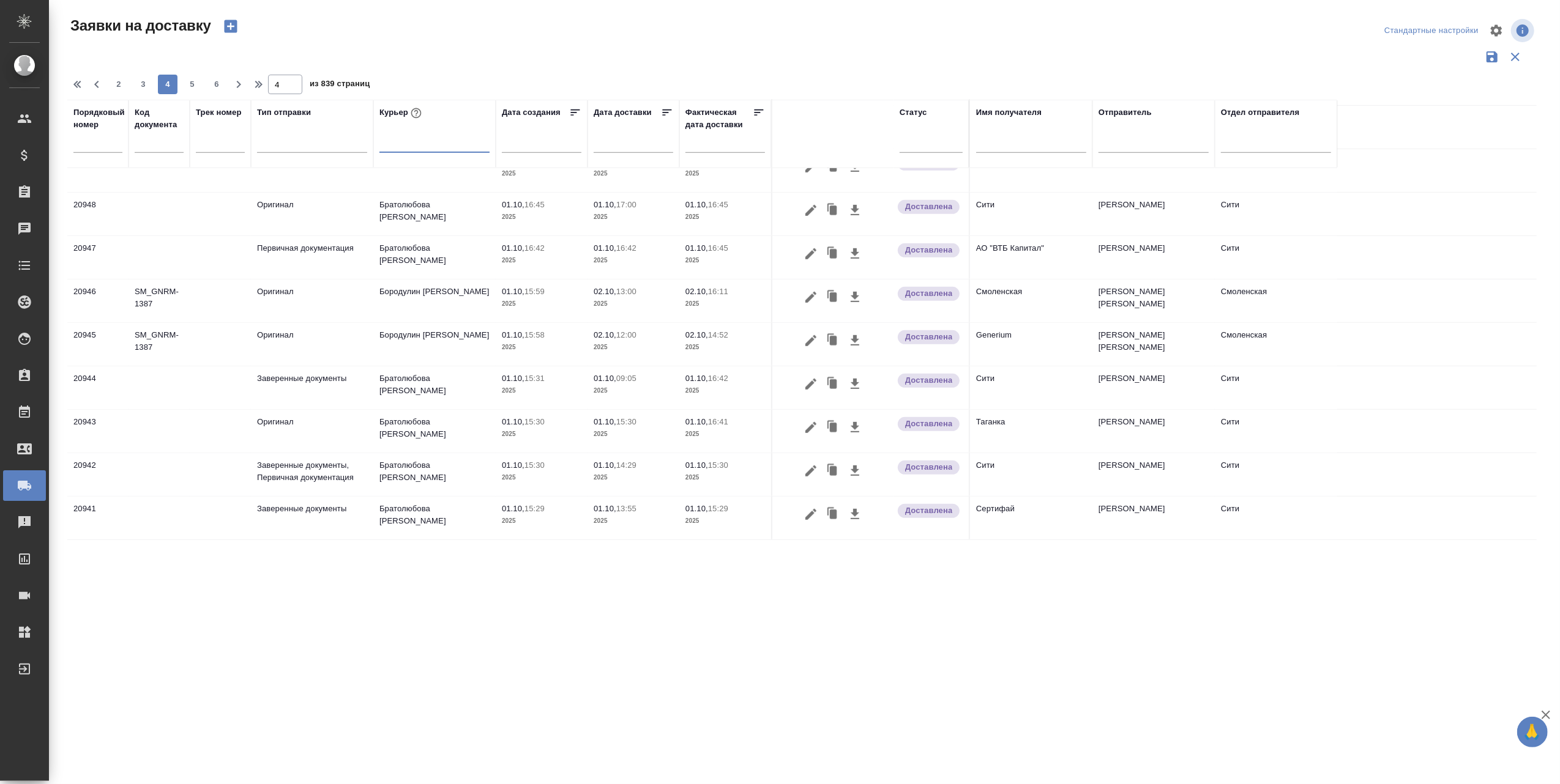
scroll to position [757, 0]
click at [137, 83] on span "3" at bounding box center [143, 84] width 20 height 12
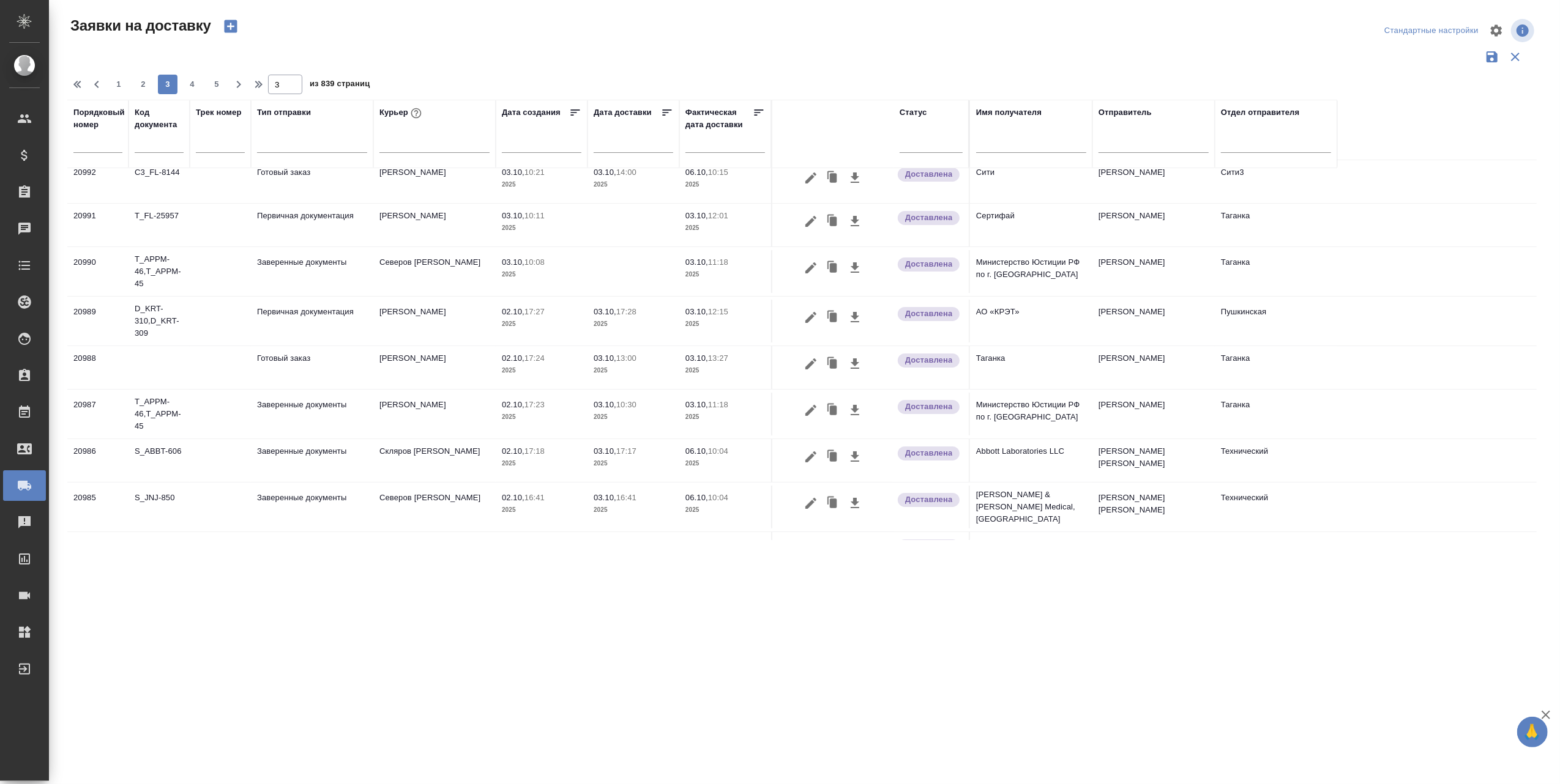
scroll to position [0, 0]
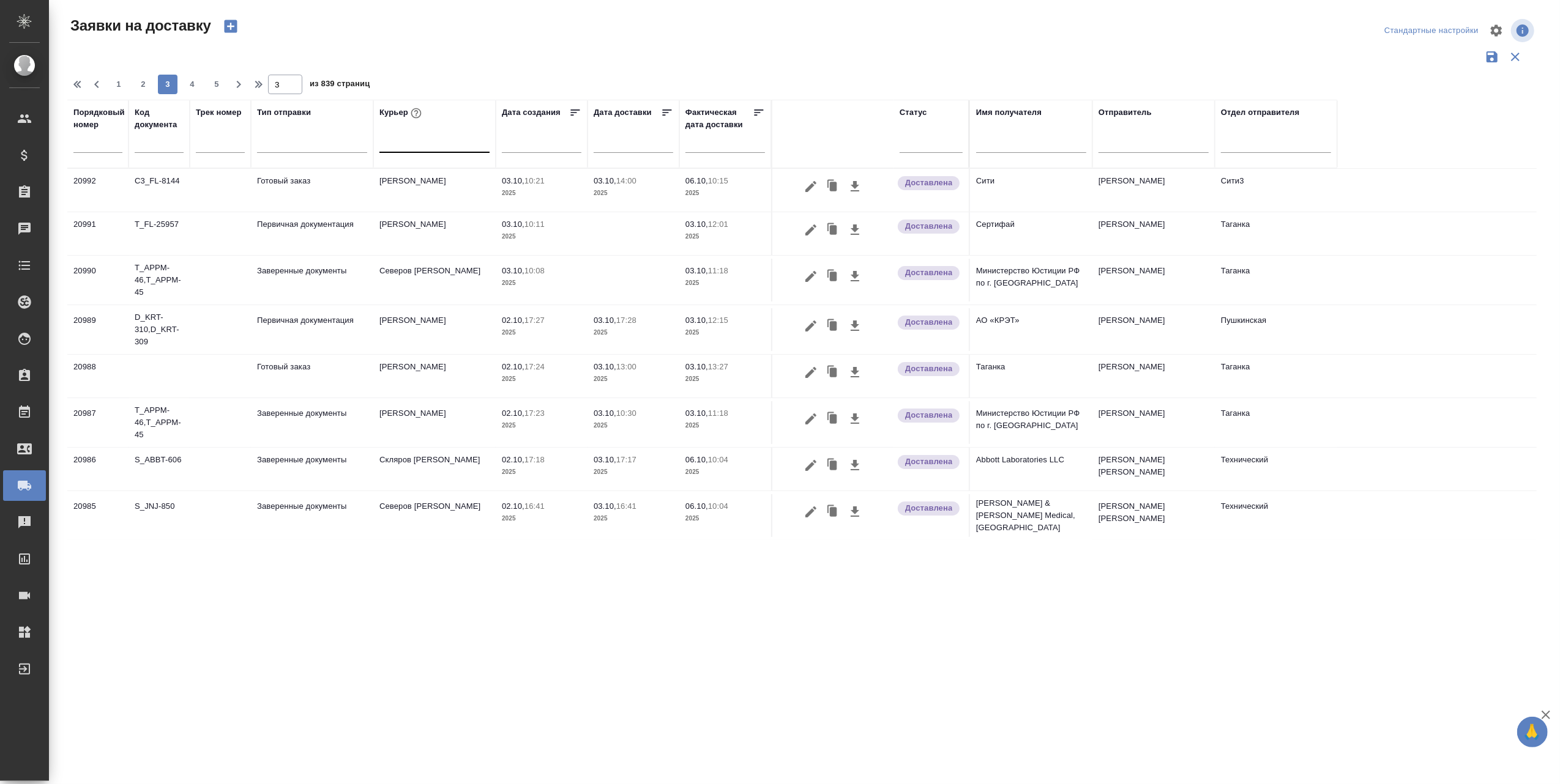
click at [423, 140] on div at bounding box center [435, 140] width 110 height 18
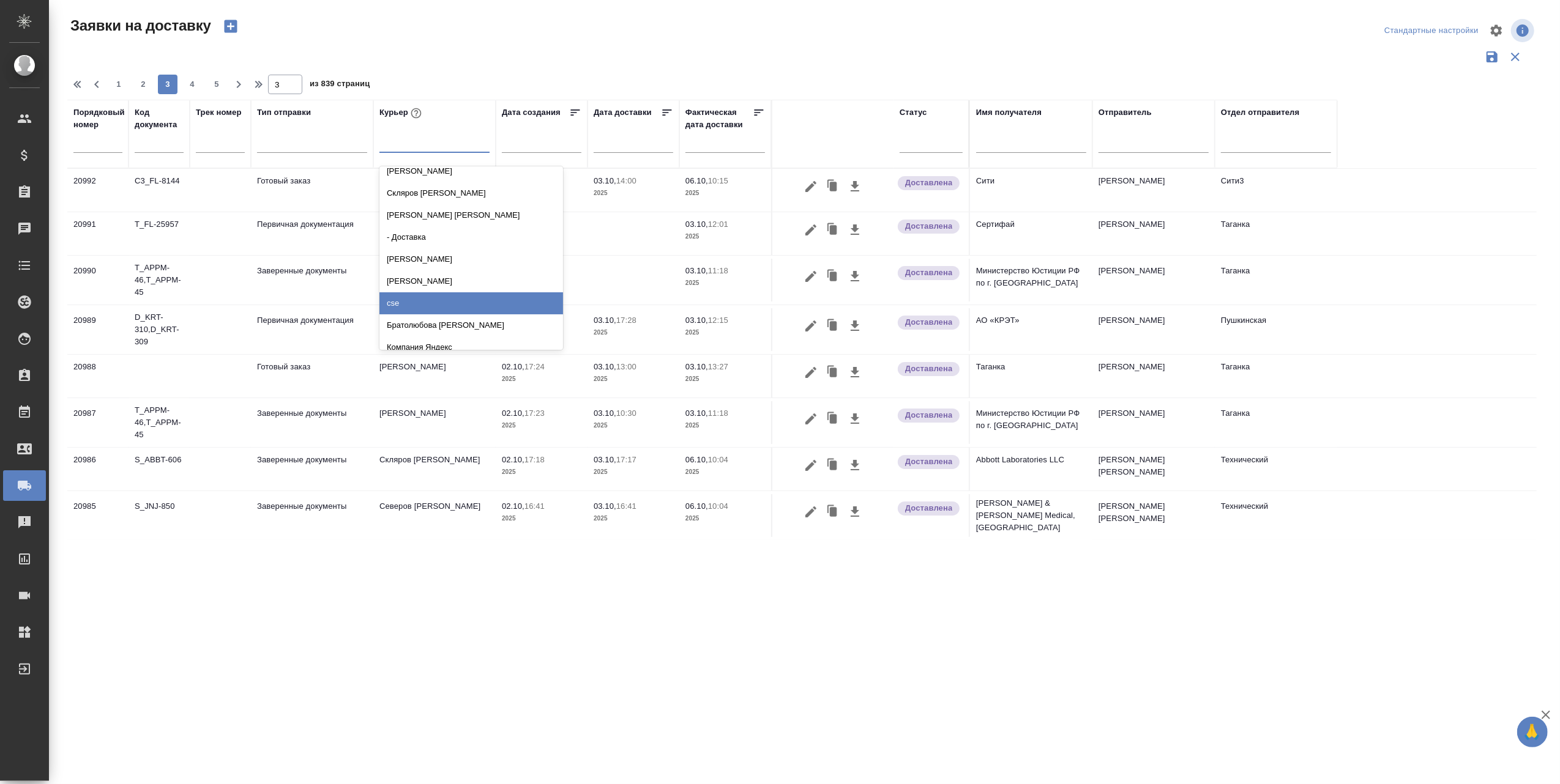
click at [404, 306] on div "cse" at bounding box center [472, 304] width 184 height 22
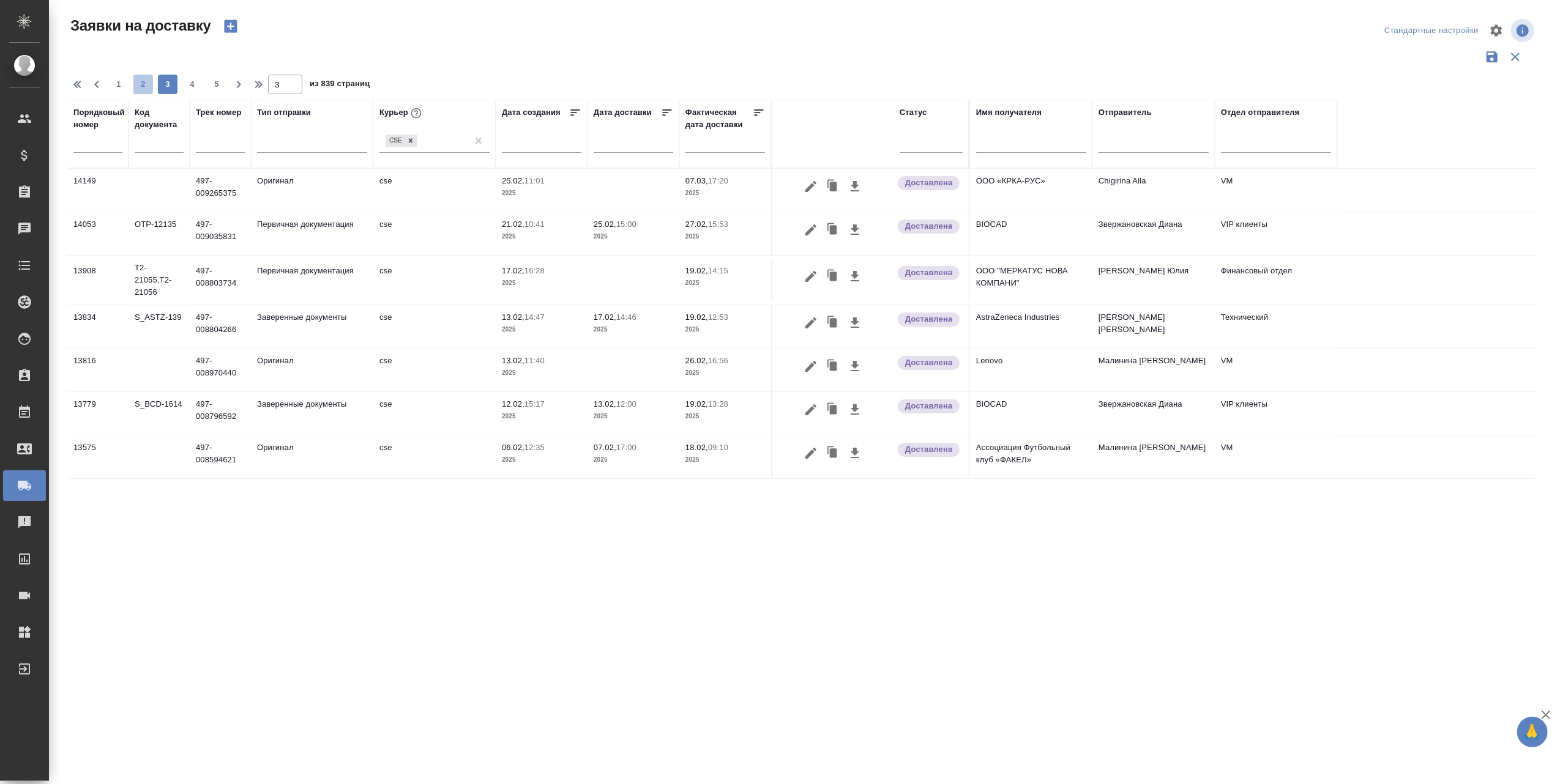
click at [142, 84] on span "2" at bounding box center [143, 84] width 20 height 12
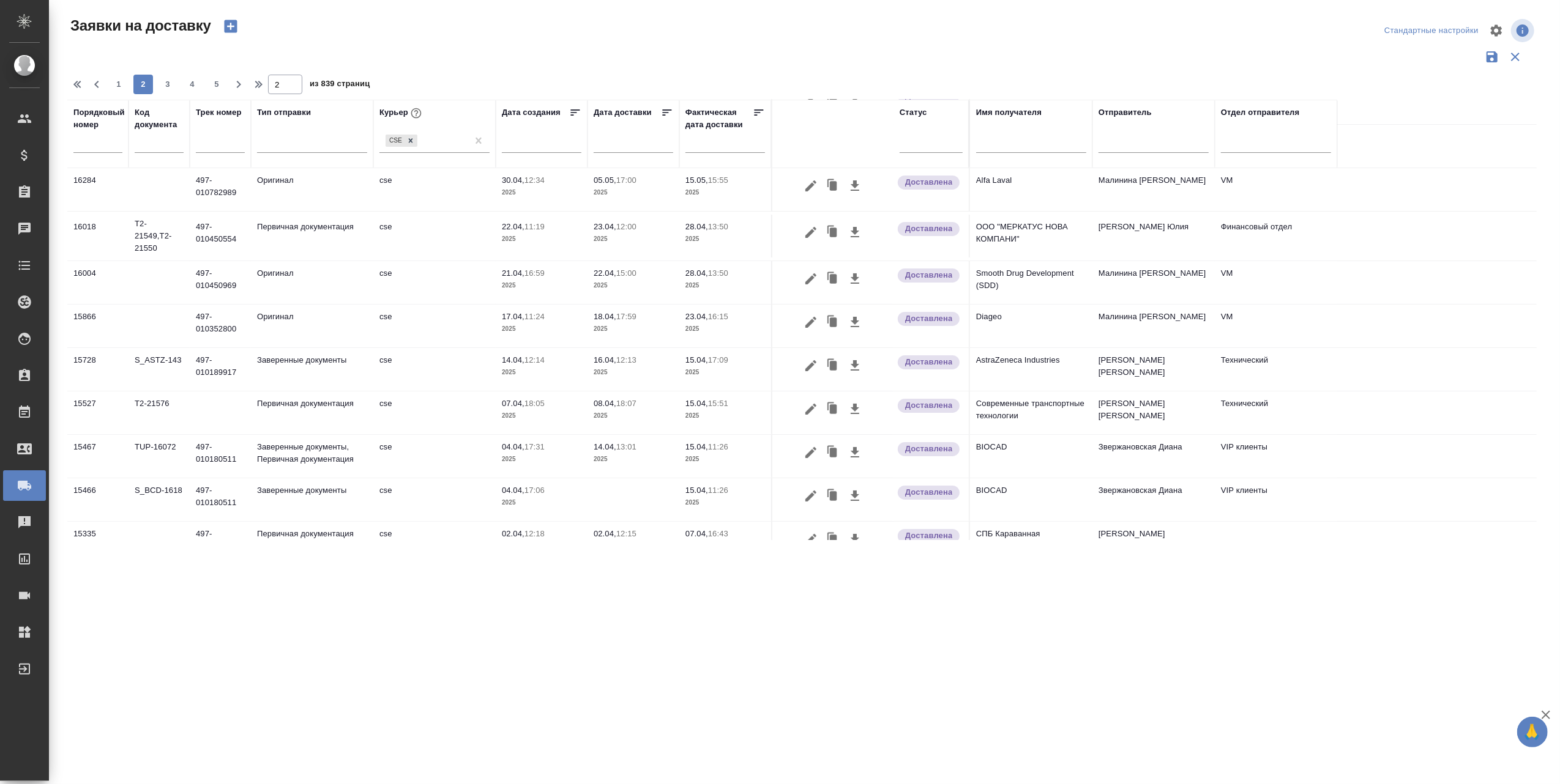
scroll to position [0, 0]
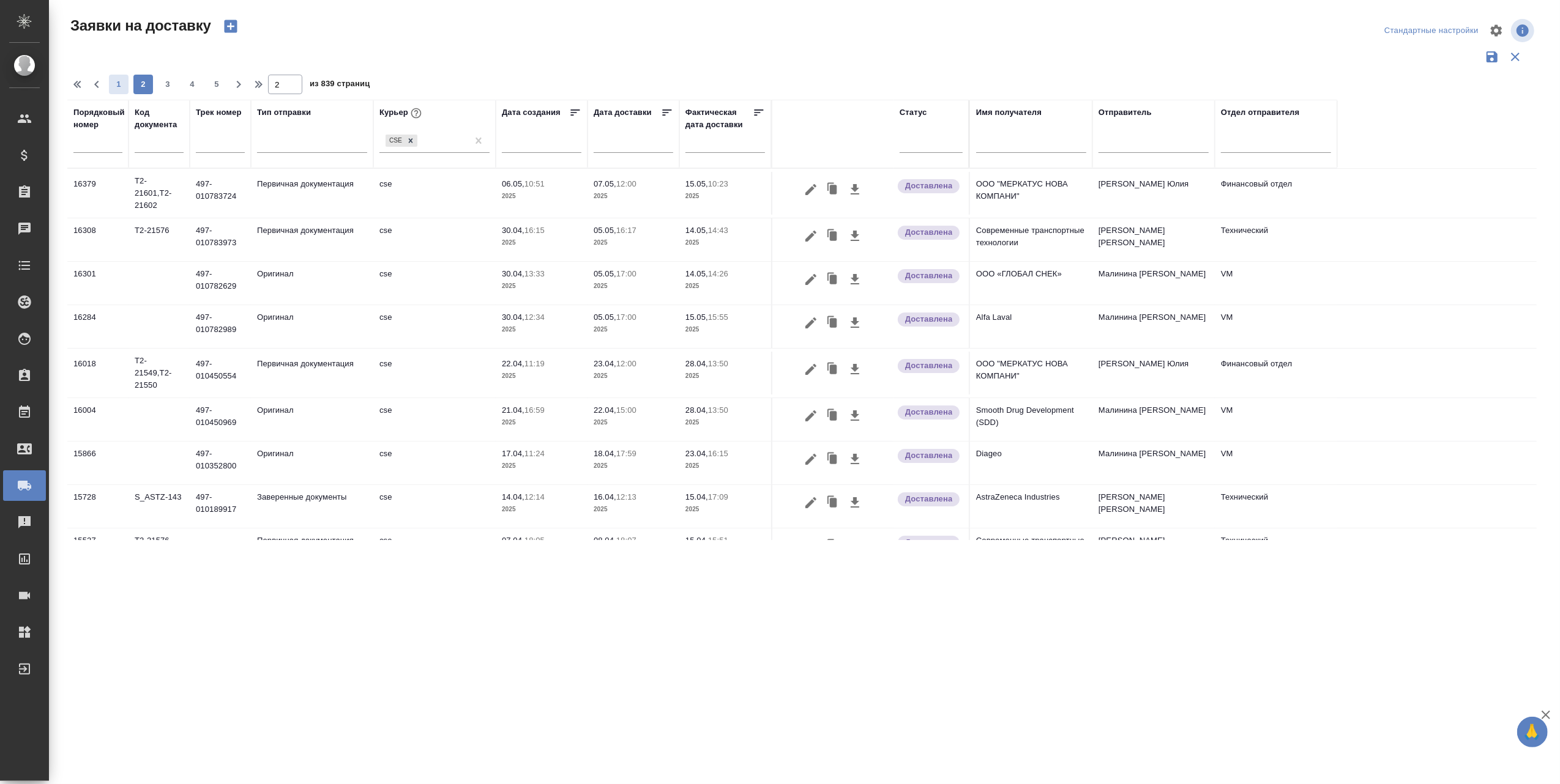
click at [119, 84] on span "1" at bounding box center [119, 84] width 20 height 12
type input "1"
